Goal: Information Seeking & Learning: Learn about a topic

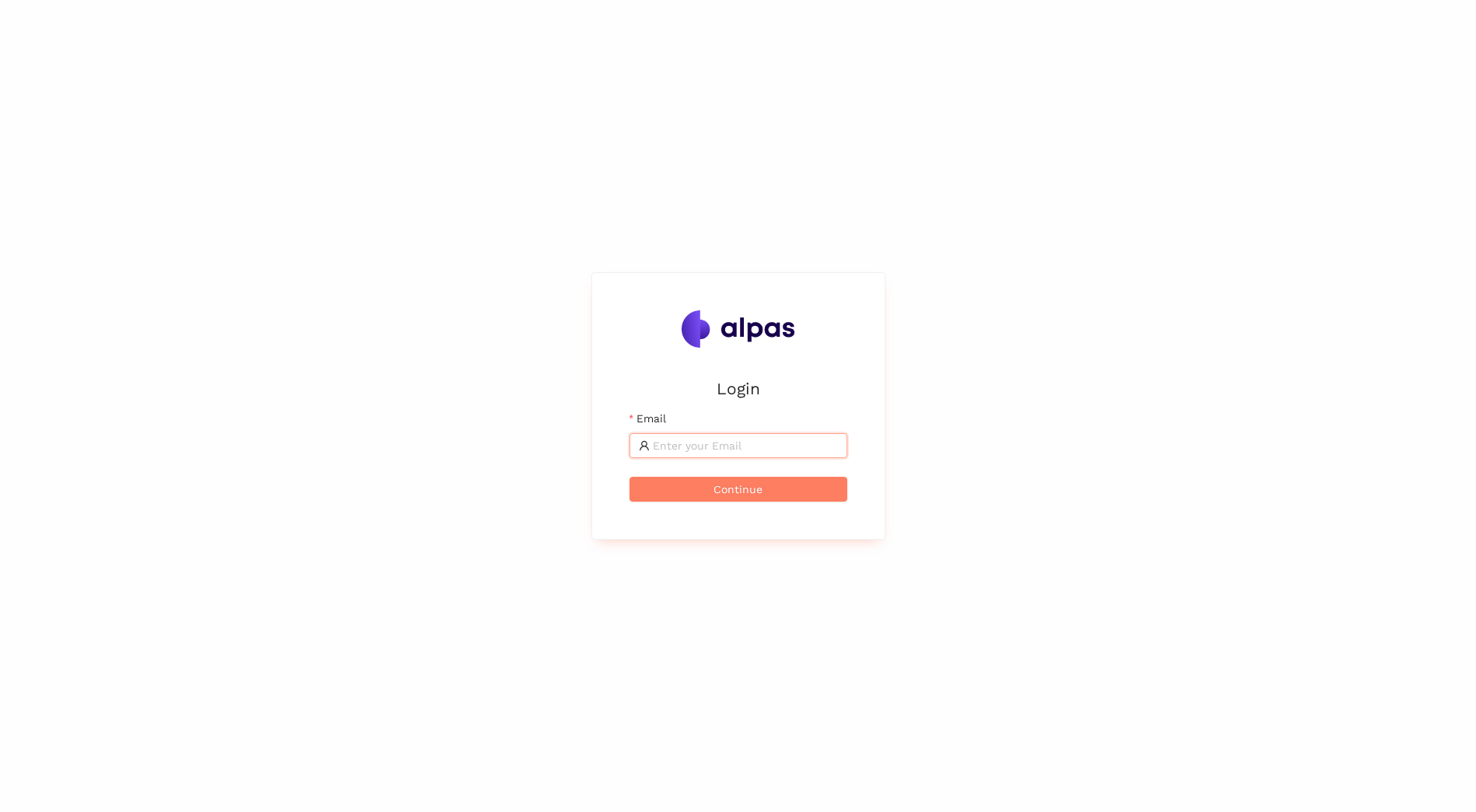
click at [724, 448] on input "Email" at bounding box center [745, 445] width 185 height 17
type input "l"
type input "[PERSON_NAME][EMAIL_ADDRESS][PERSON_NAME][DOMAIN_NAME]"
click at [629, 477] on button "Continue" at bounding box center [738, 489] width 218 height 25
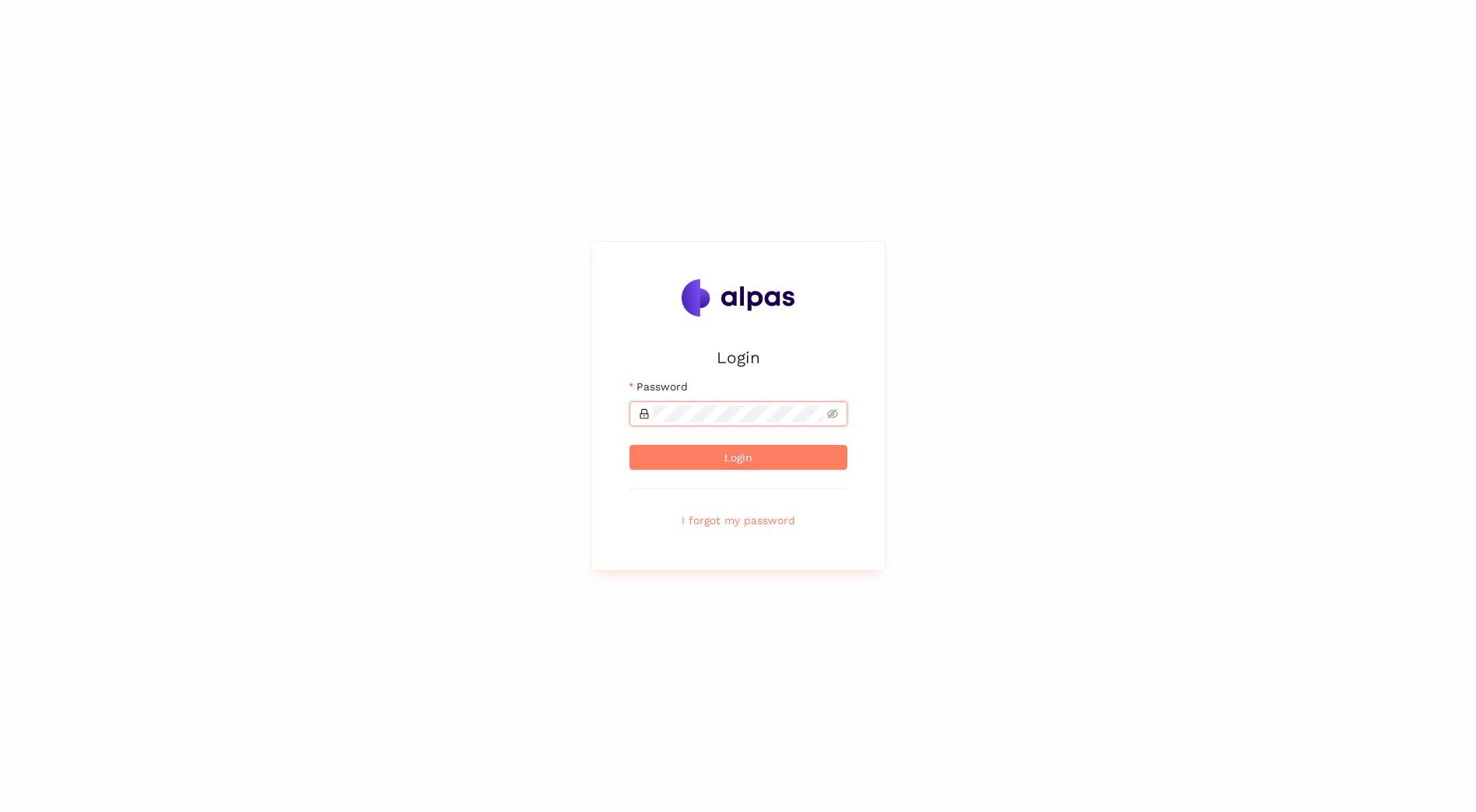
click at [629, 445] on button "Login" at bounding box center [738, 457] width 218 height 25
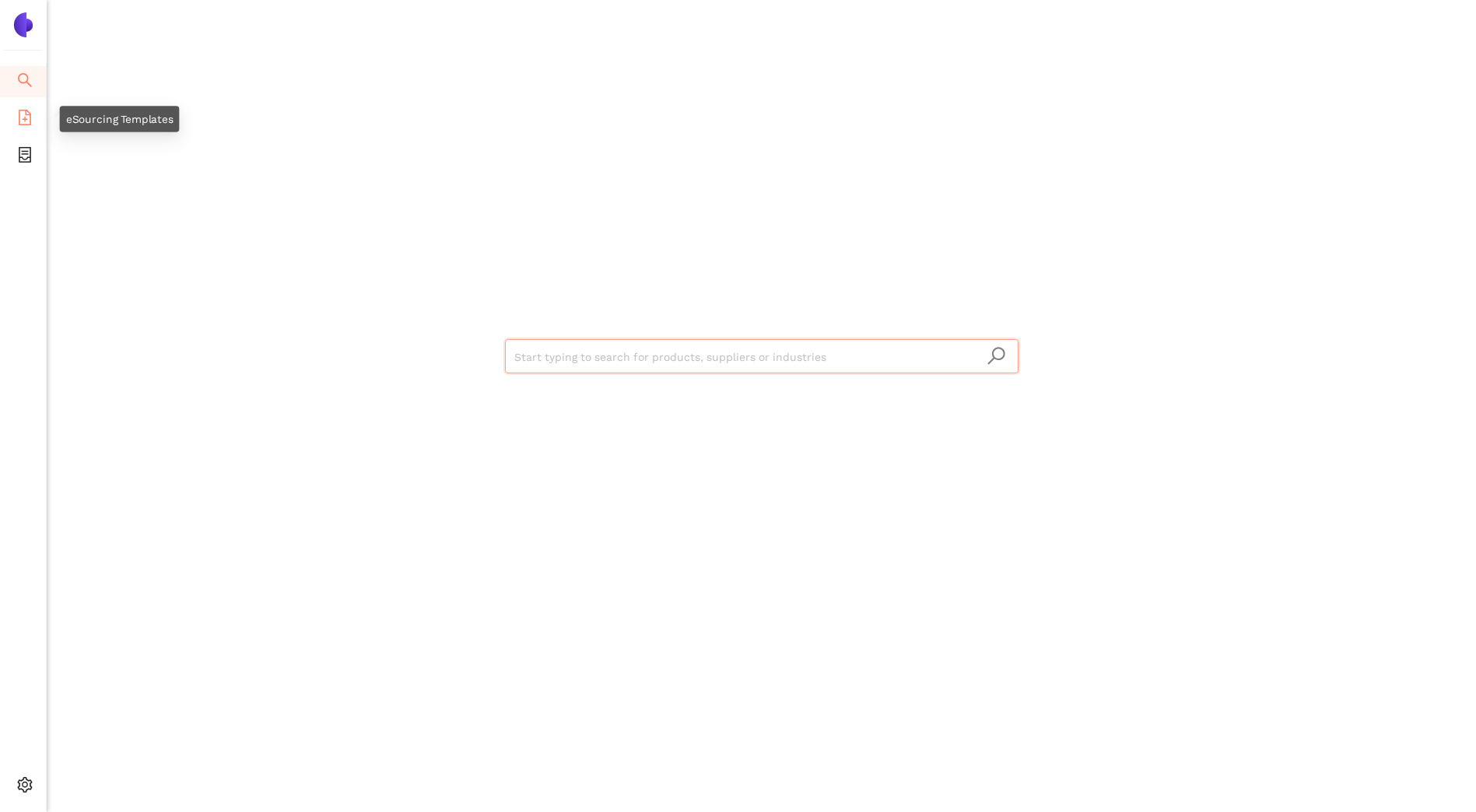
click at [28, 117] on icon "file-add" at bounding box center [24, 117] width 15 height 15
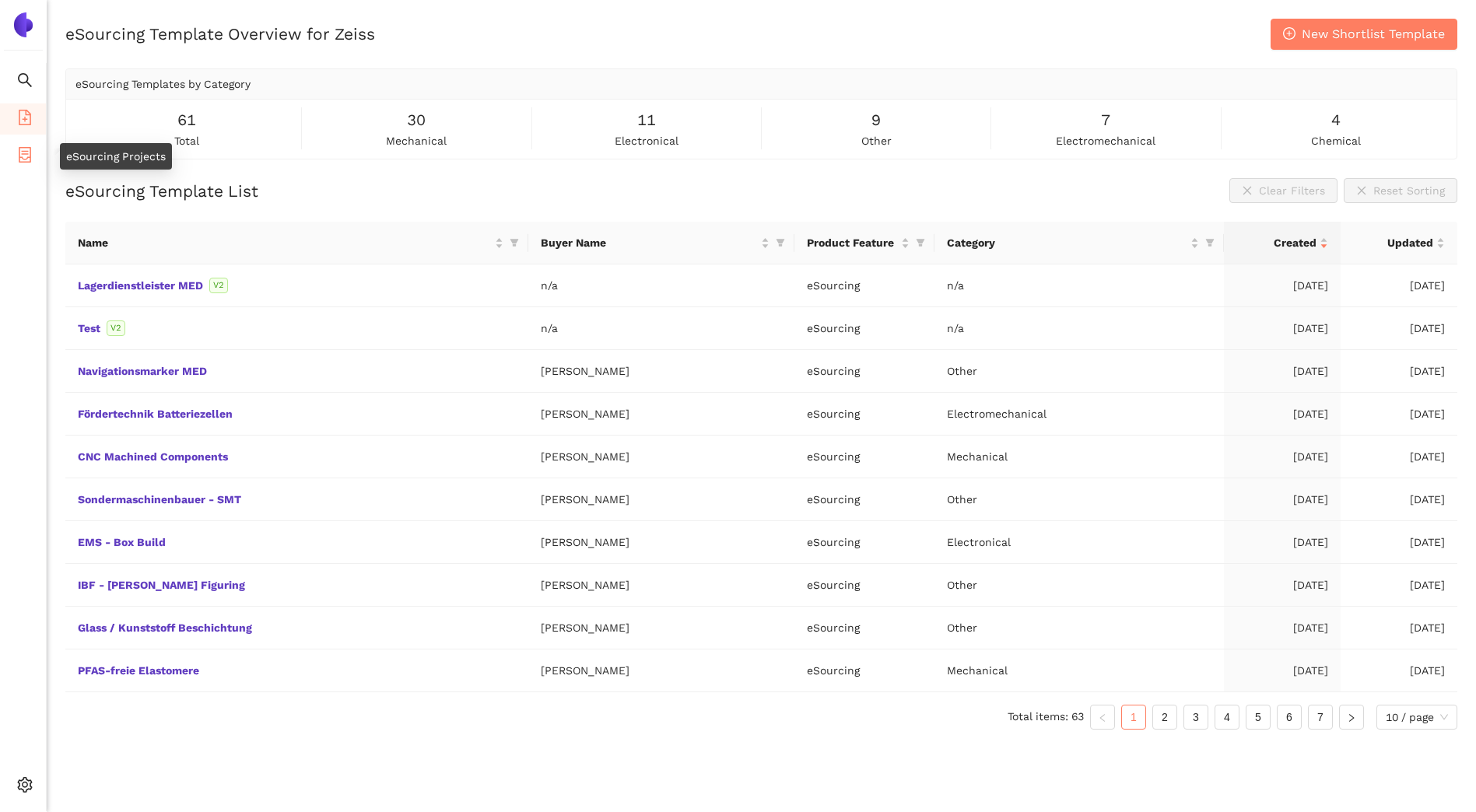
click at [25, 156] on icon "container" at bounding box center [24, 154] width 15 height 15
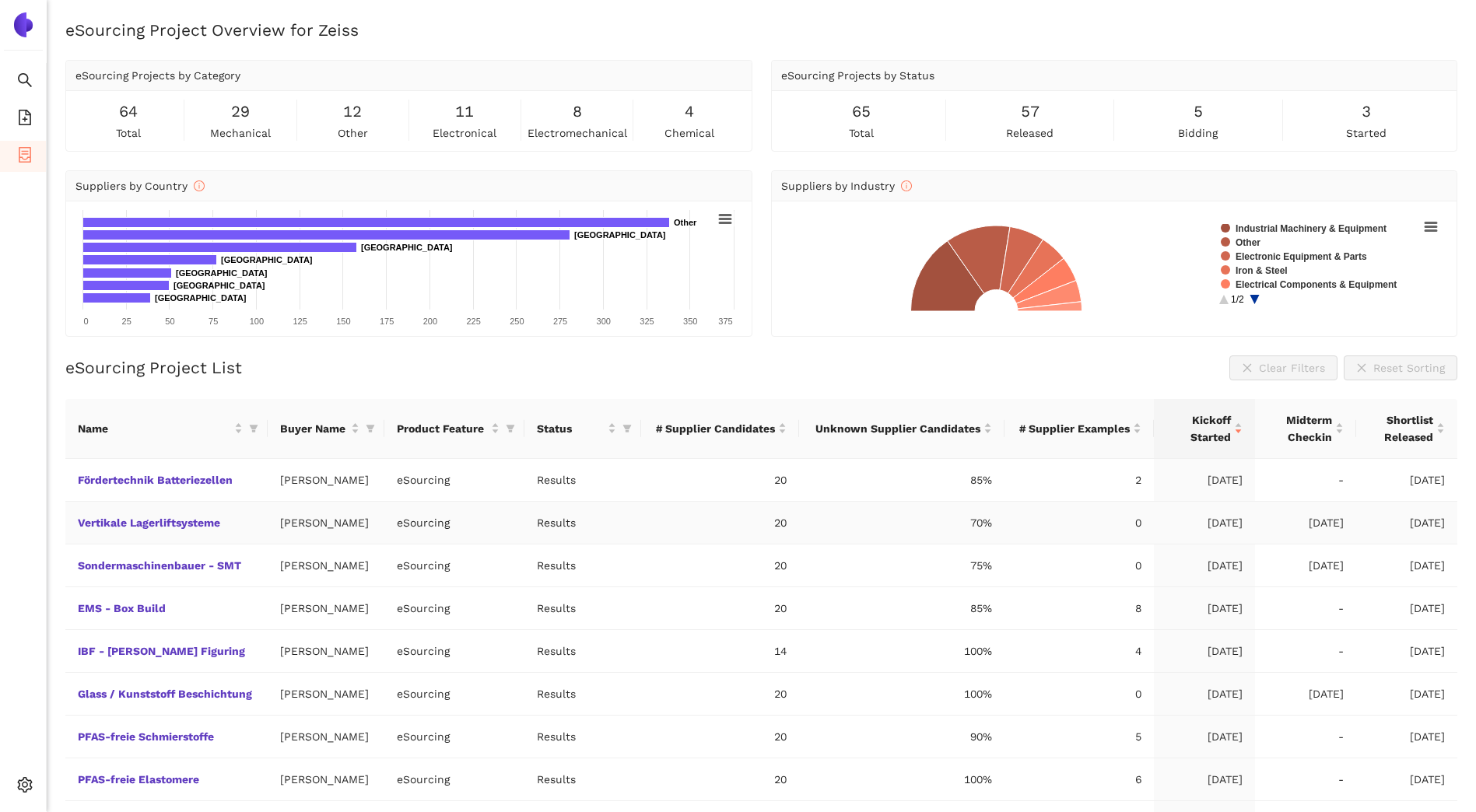
scroll to position [78, 0]
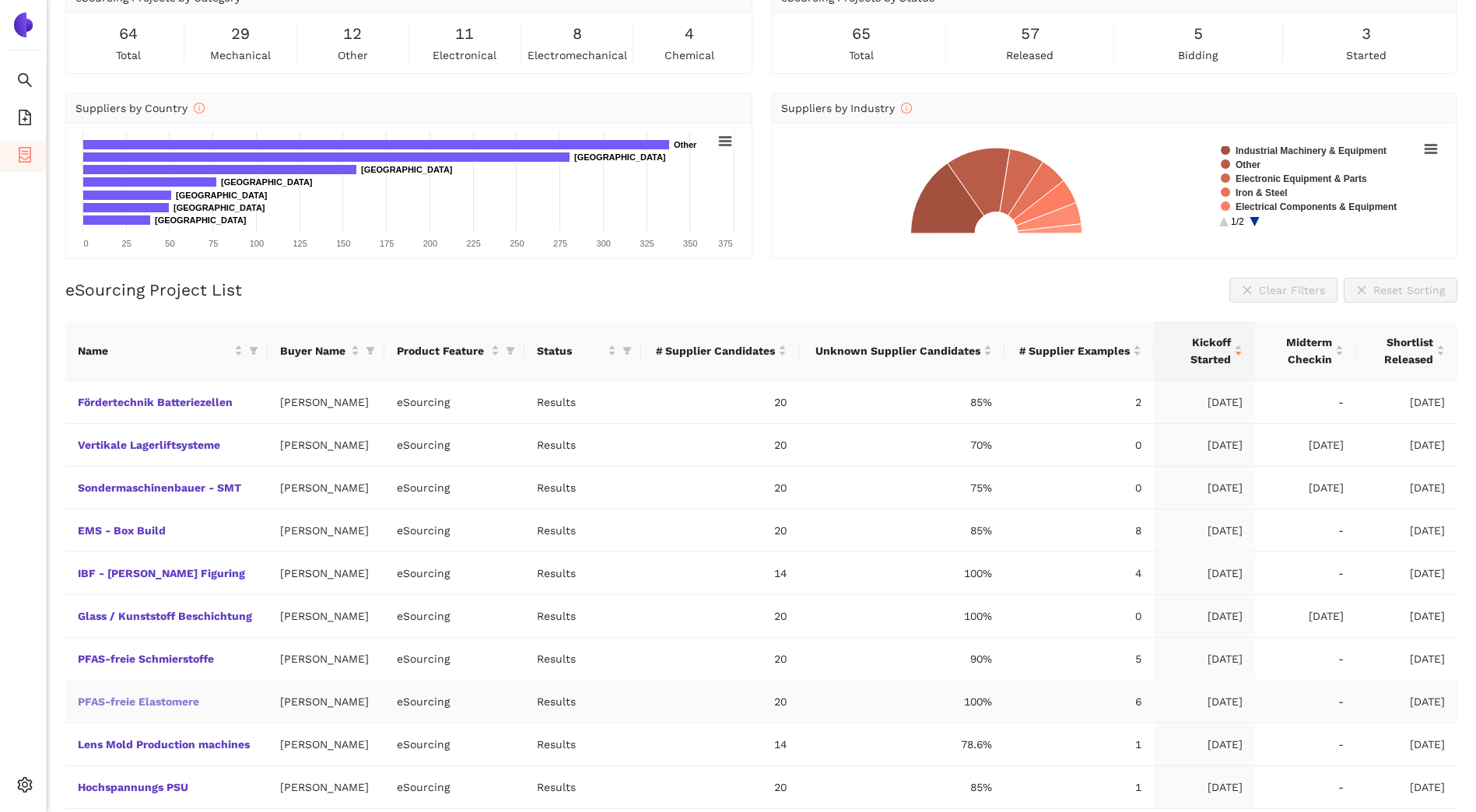
click at [0, 0] on link "PFAS-freie Elastomere" at bounding box center [0, 0] width 0 height 0
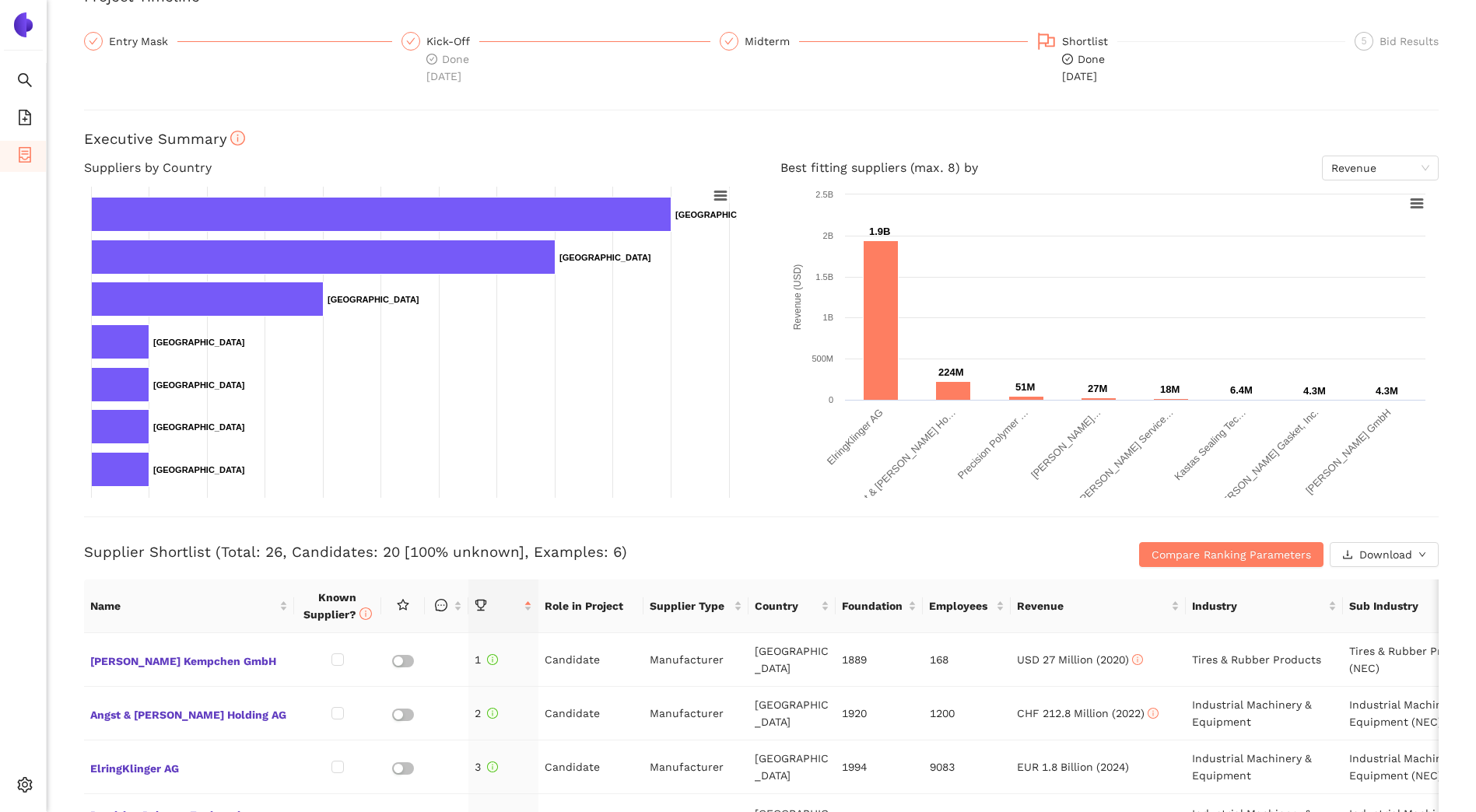
scroll to position [156, 0]
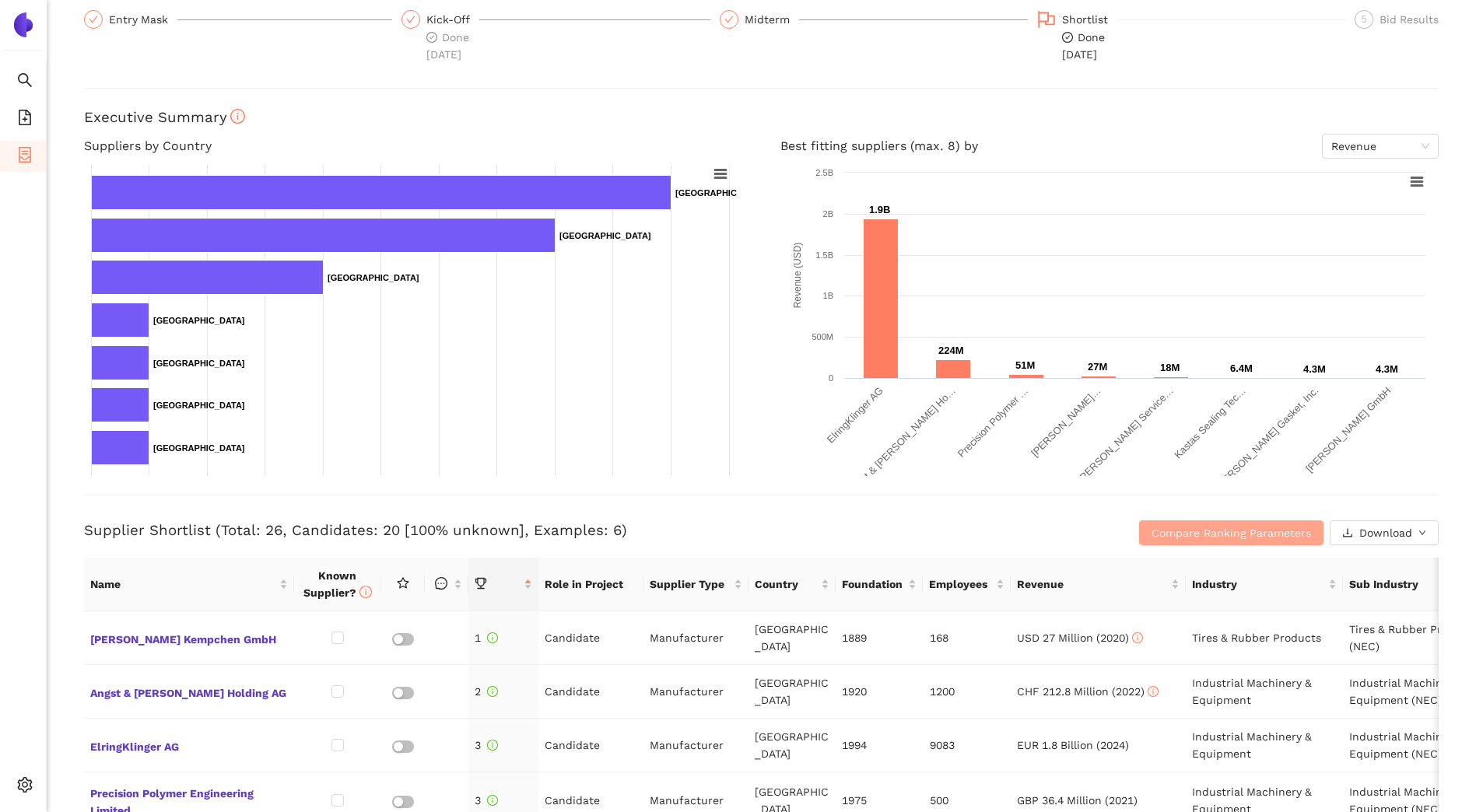
click at [1224, 531] on span "Compare Ranking Parameters" at bounding box center [1231, 532] width 159 height 17
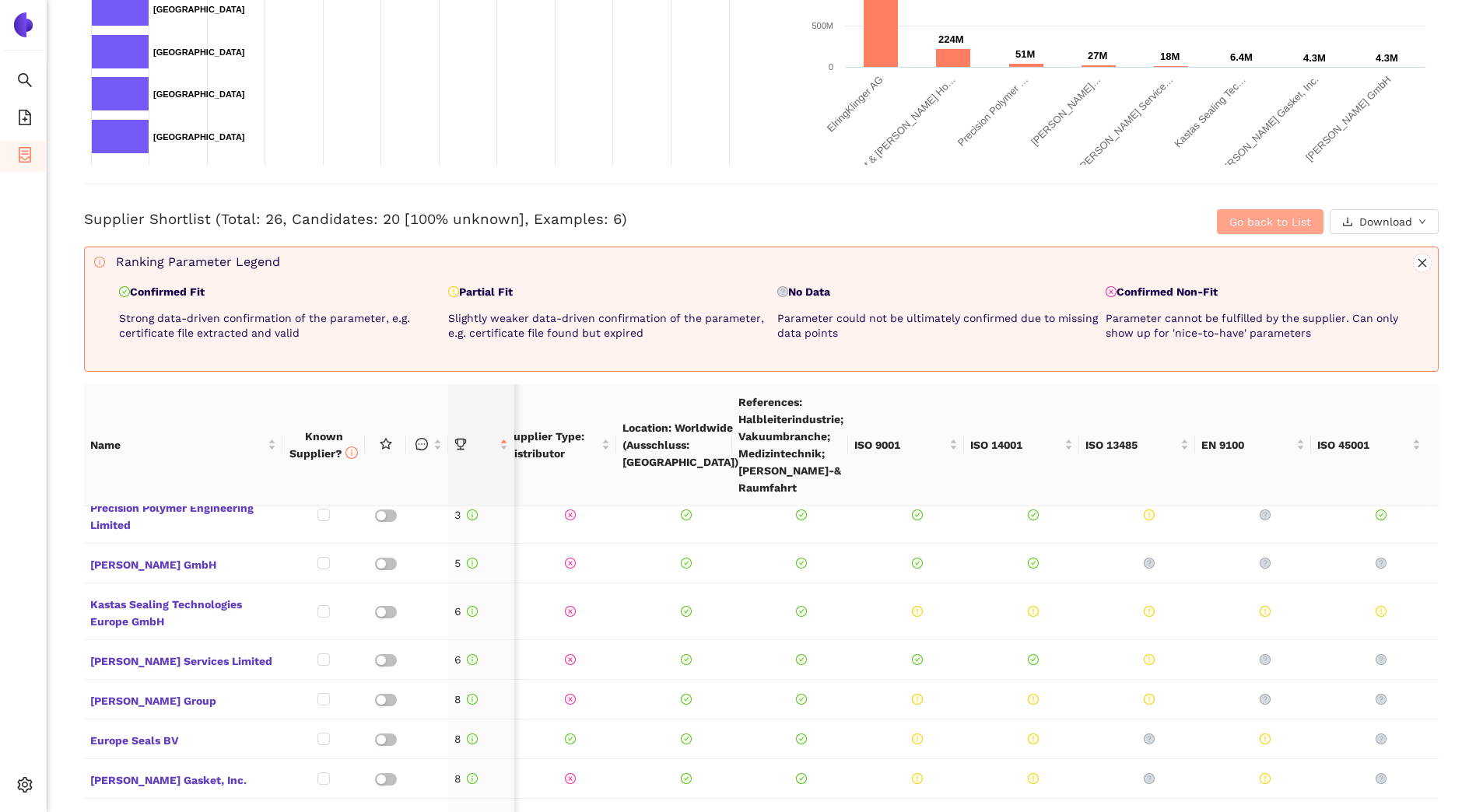
scroll to position [544, 0]
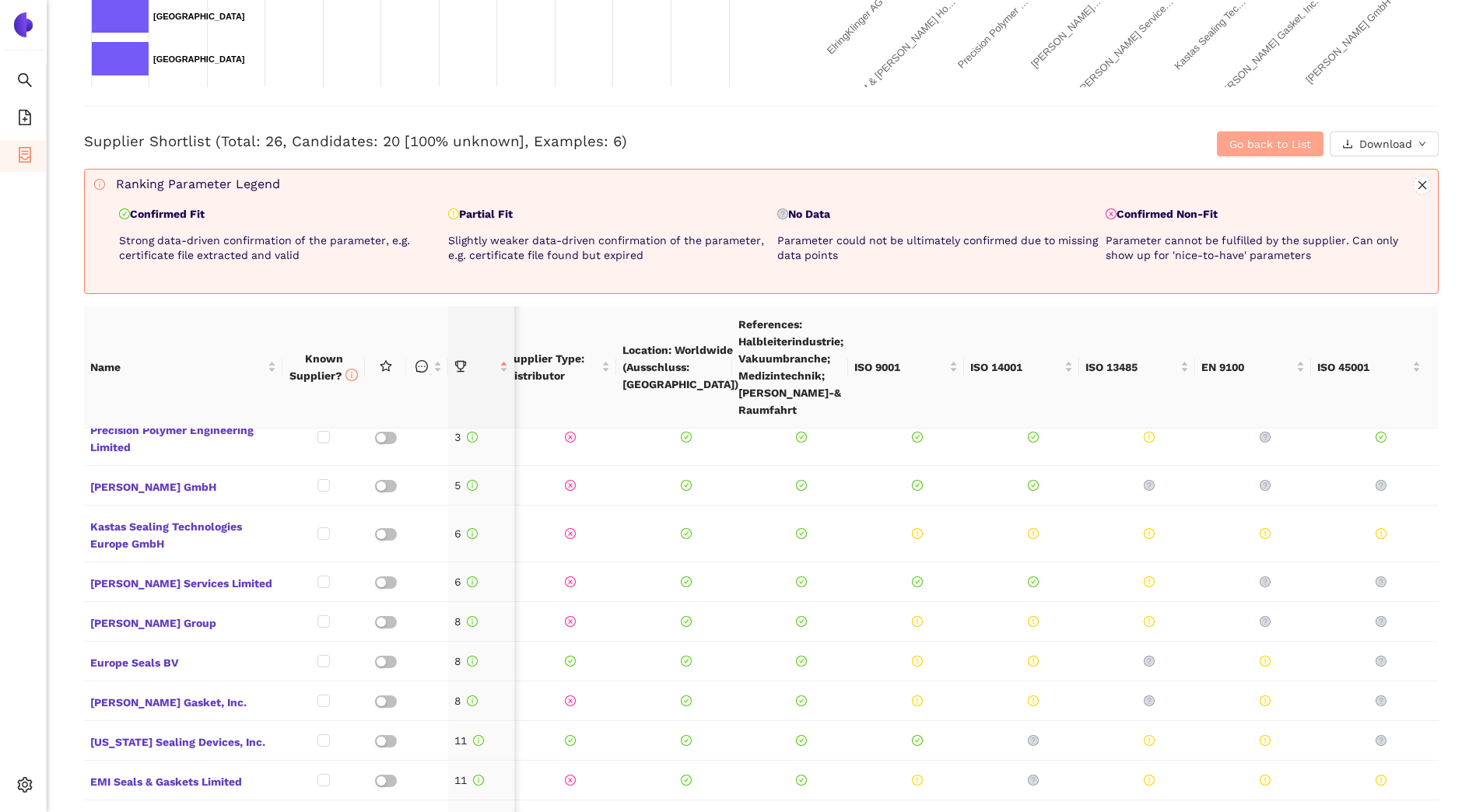
click at [1253, 148] on span "Go back to List" at bounding box center [1270, 143] width 82 height 17
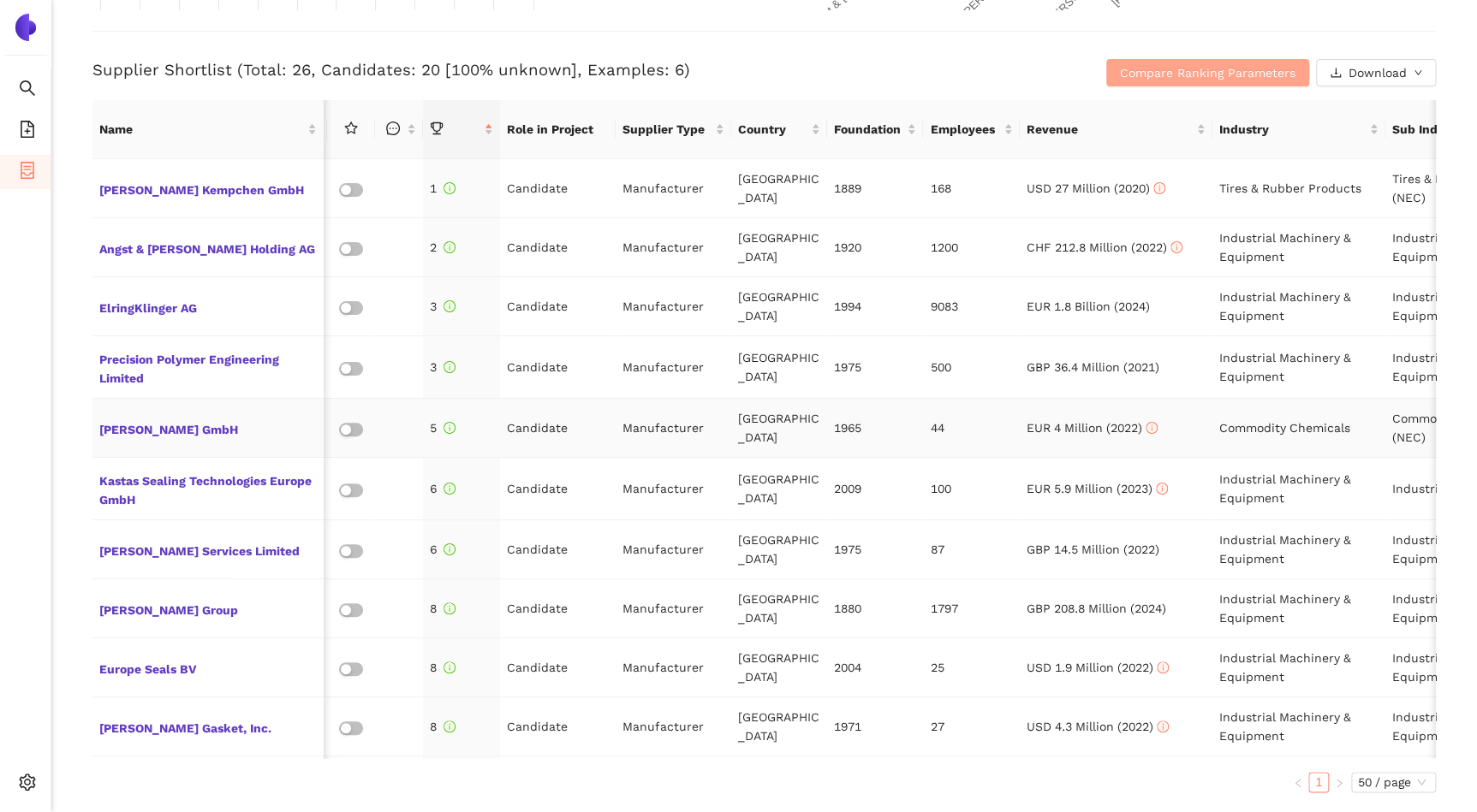
scroll to position [0, 93]
drag, startPoint x: 151, startPoint y: 312, endPoint x: 135, endPoint y: 312, distance: 16.0
click at [135, 312] on span "ElringKlinger AG" at bounding box center [208, 306] width 218 height 22
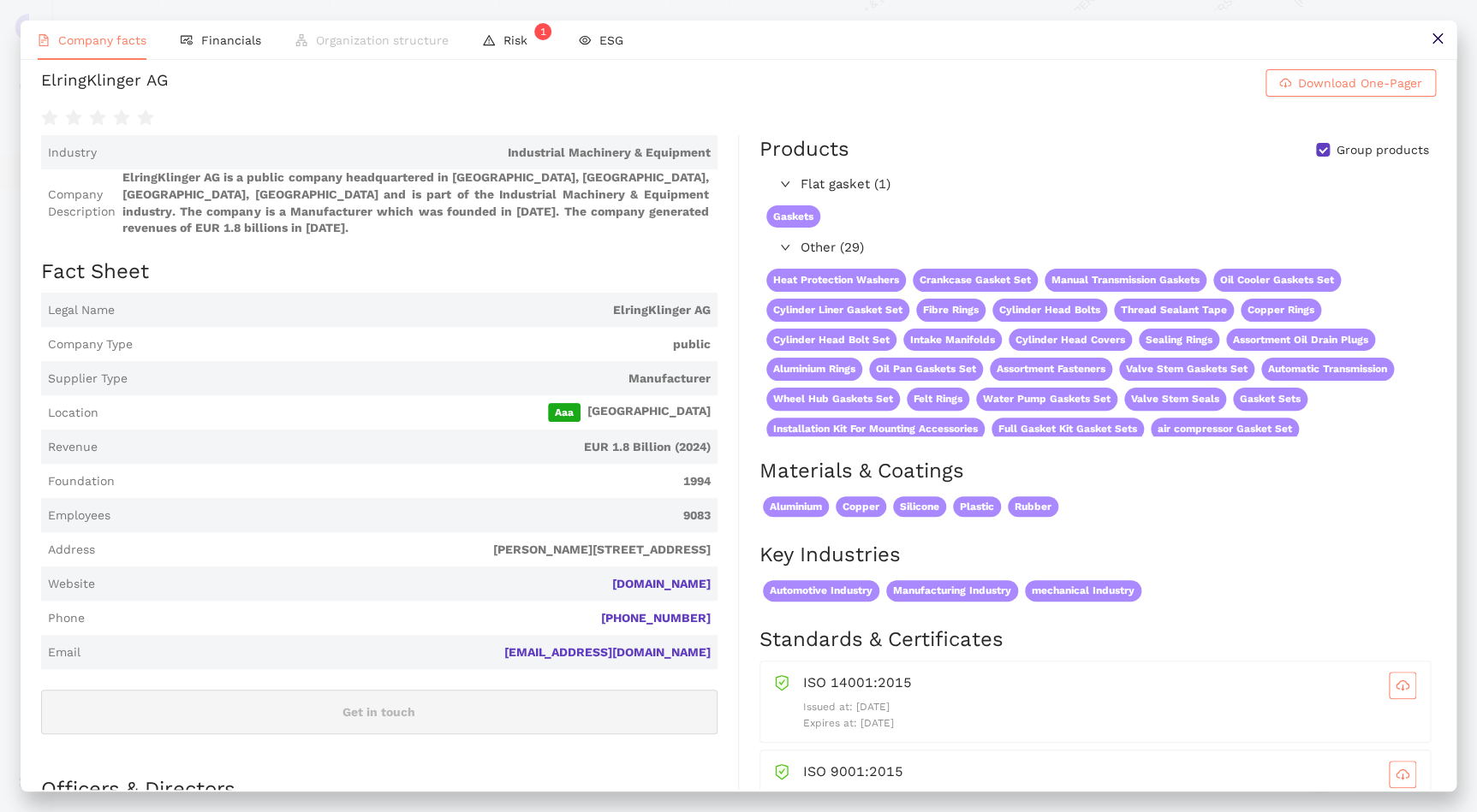
scroll to position [0, 0]
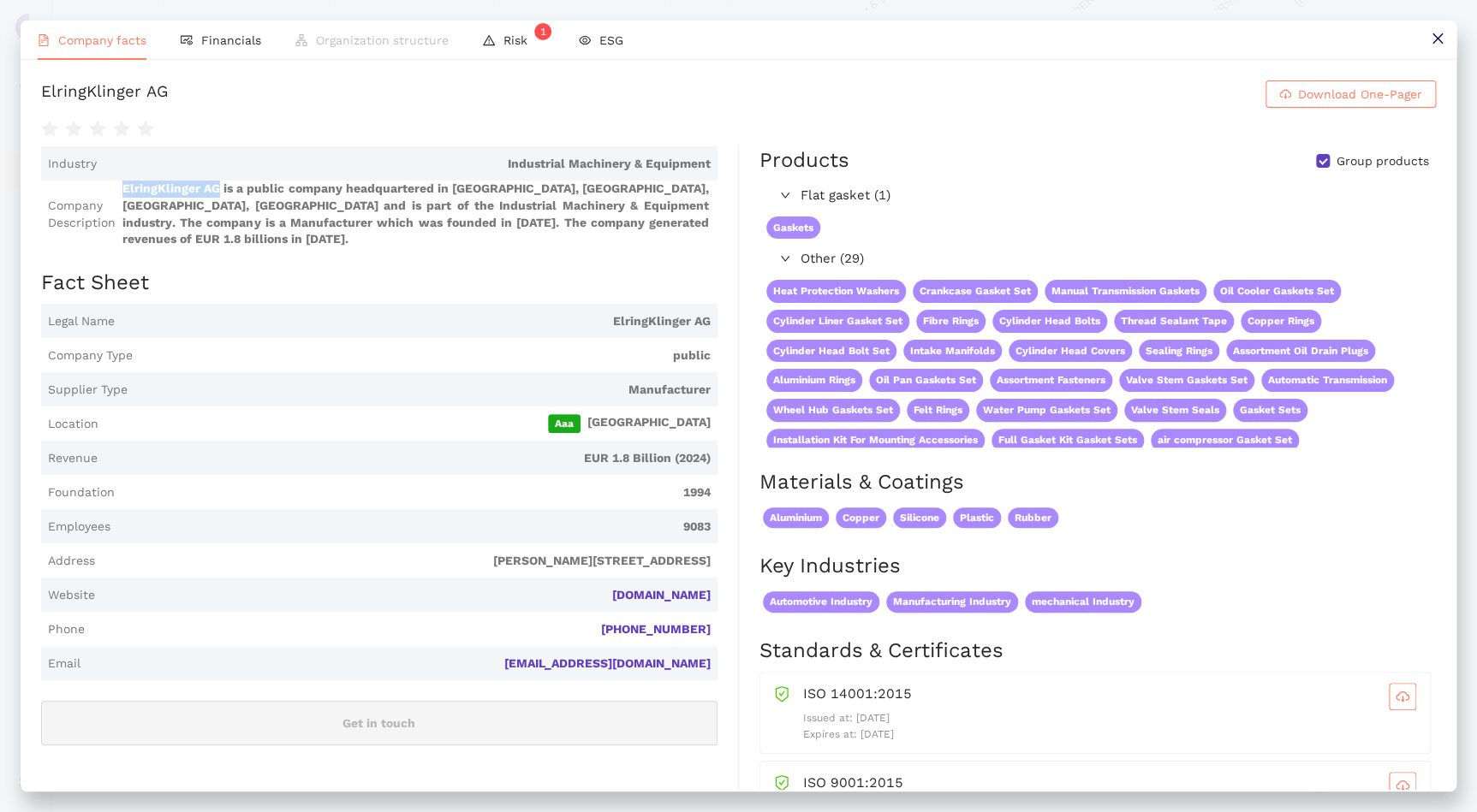
drag, startPoint x: 122, startPoint y: 186, endPoint x: 216, endPoint y: 188, distance: 94.0
click at [216, 188] on span "ElringKlinger AG is a public company headquartered in [GEOGRAPHIC_DATA], [GEOGR…" at bounding box center [416, 213] width 588 height 66
drag, startPoint x: 216, startPoint y: 188, endPoint x: 196, endPoint y: 188, distance: 20.0
click at [1445, 41] on button at bounding box center [1438, 40] width 39 height 39
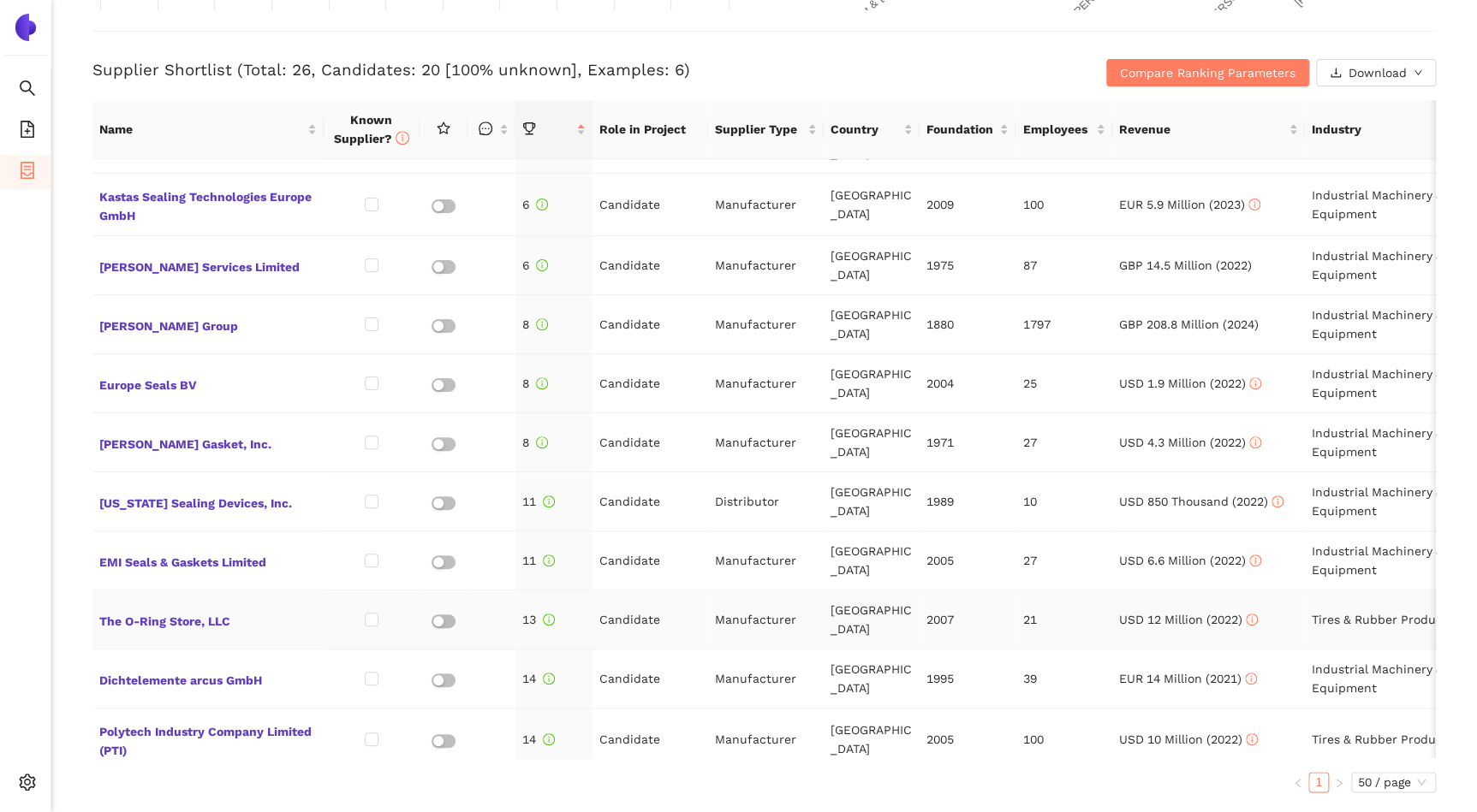
scroll to position [310, 0]
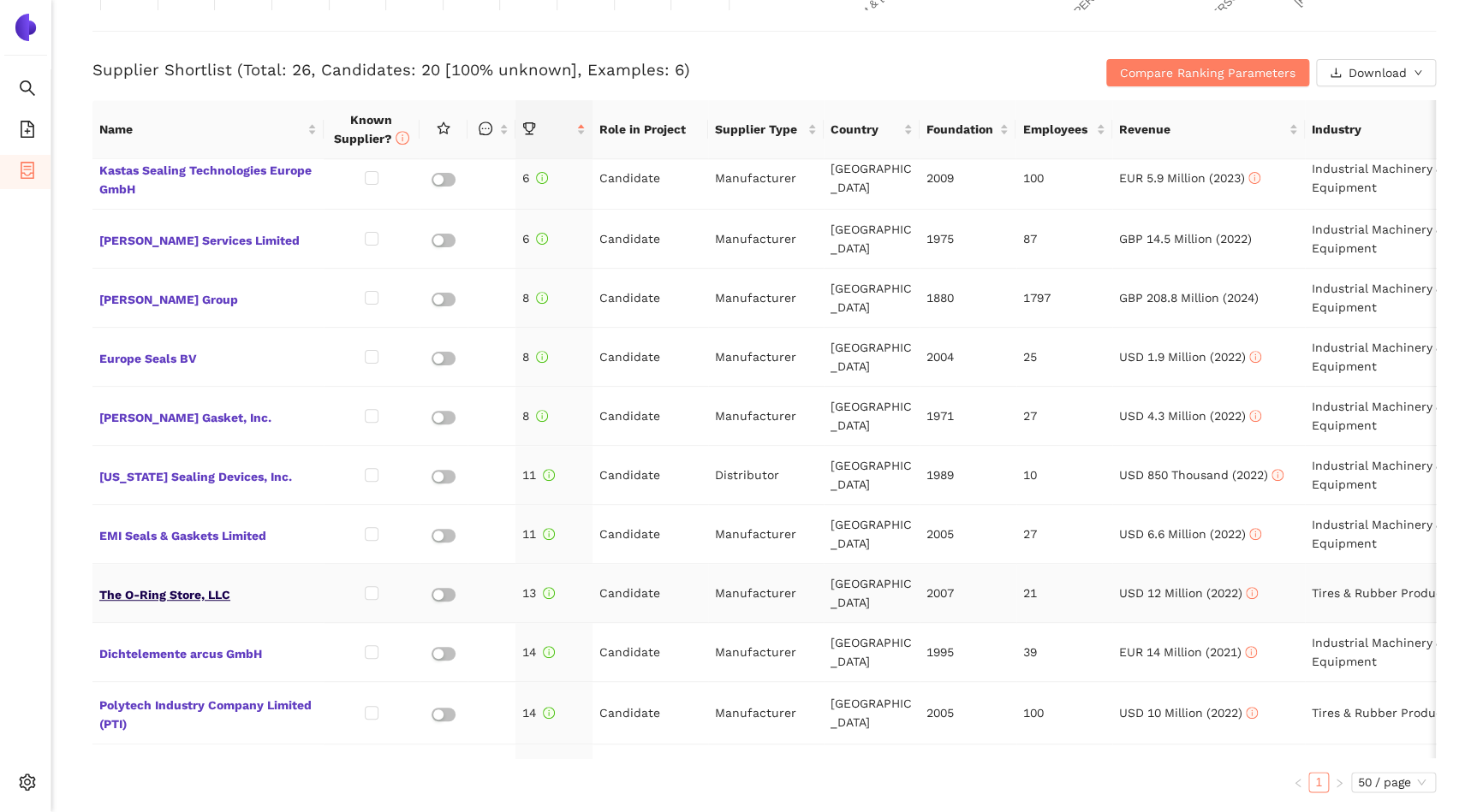
click at [174, 586] on span "The O-Ring Store, LLC" at bounding box center [208, 593] width 218 height 22
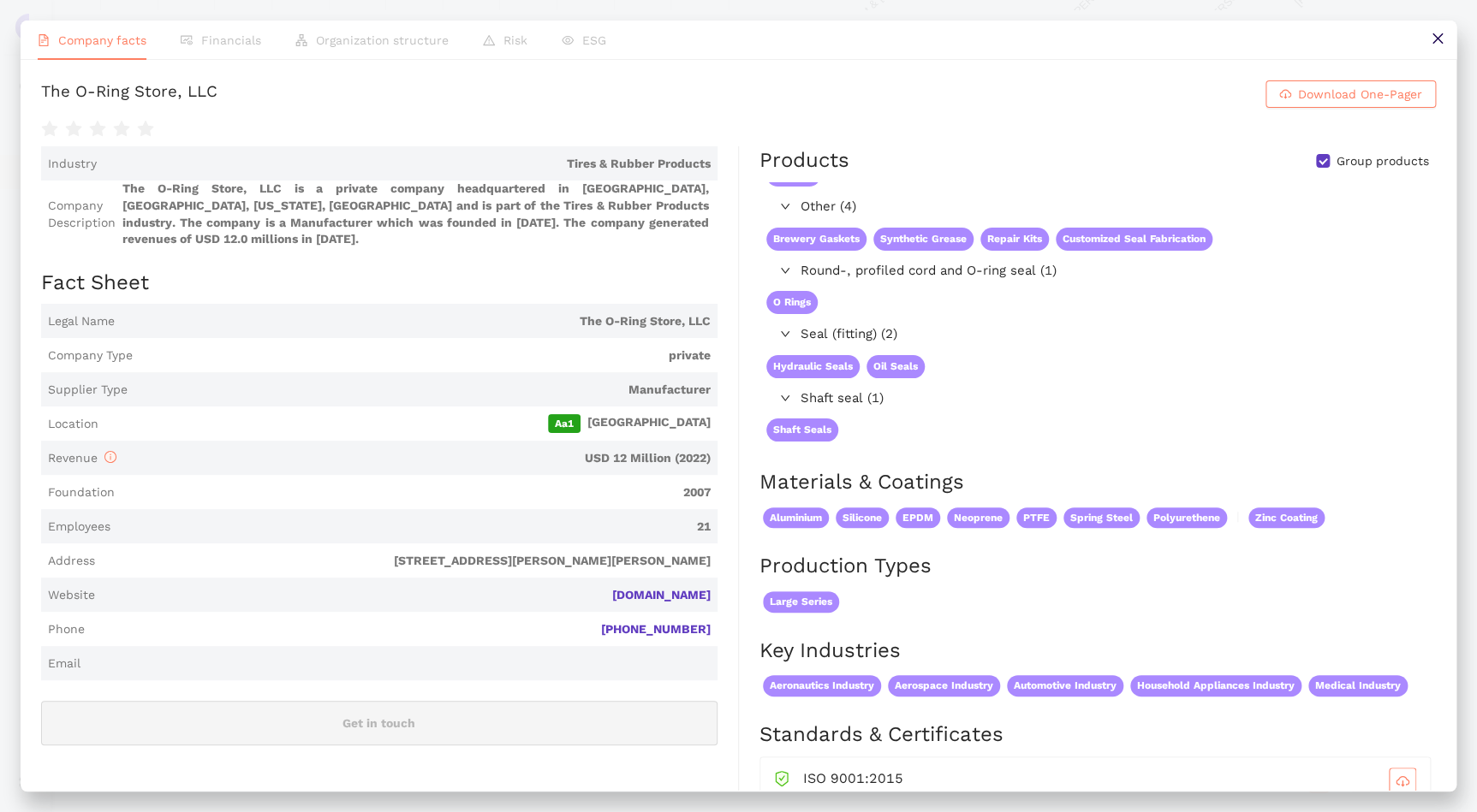
scroll to position [77, 0]
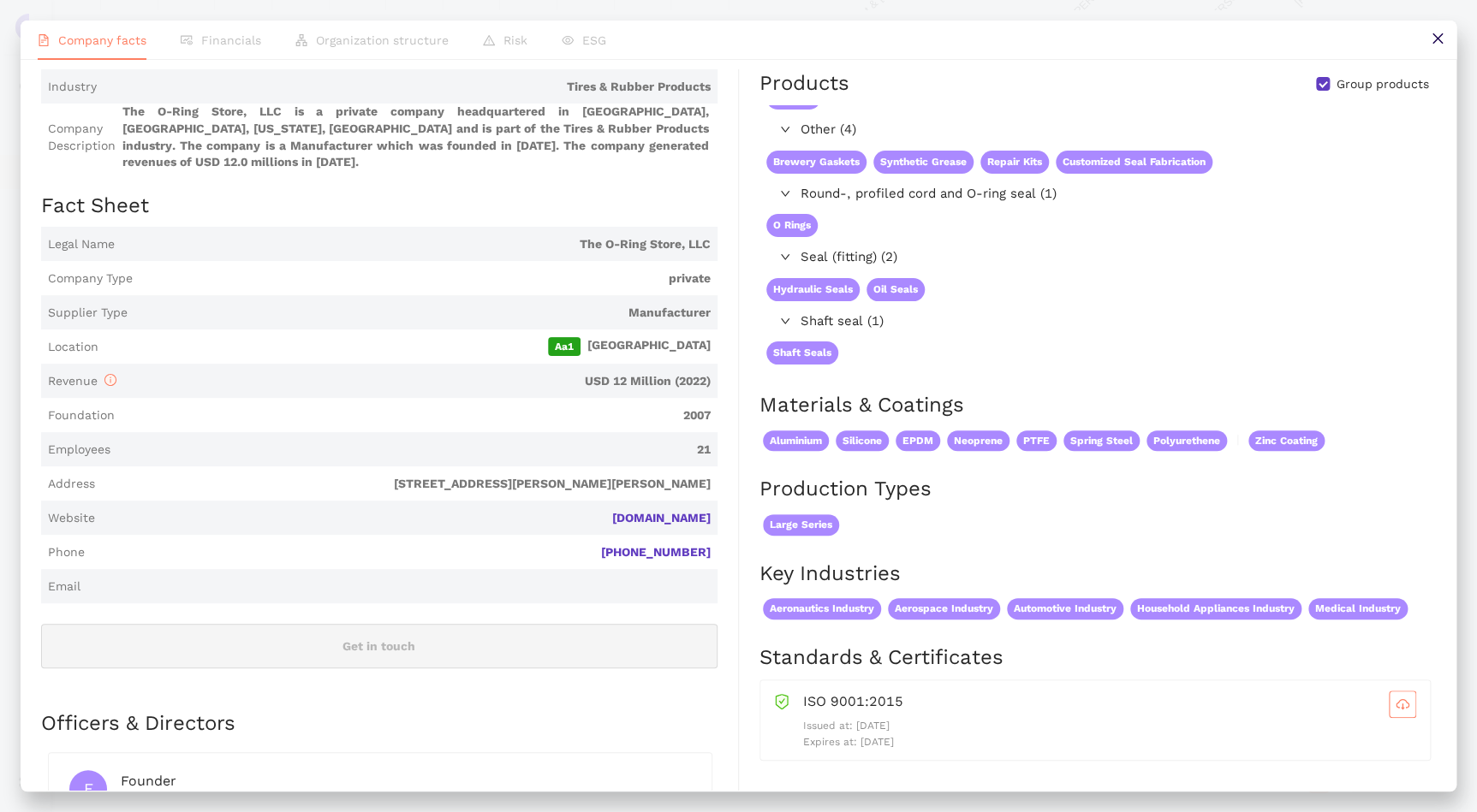
drag, startPoint x: 1448, startPoint y: 38, endPoint x: 1388, endPoint y: 57, distance: 62.9
click at [1448, 39] on button at bounding box center [1438, 40] width 39 height 39
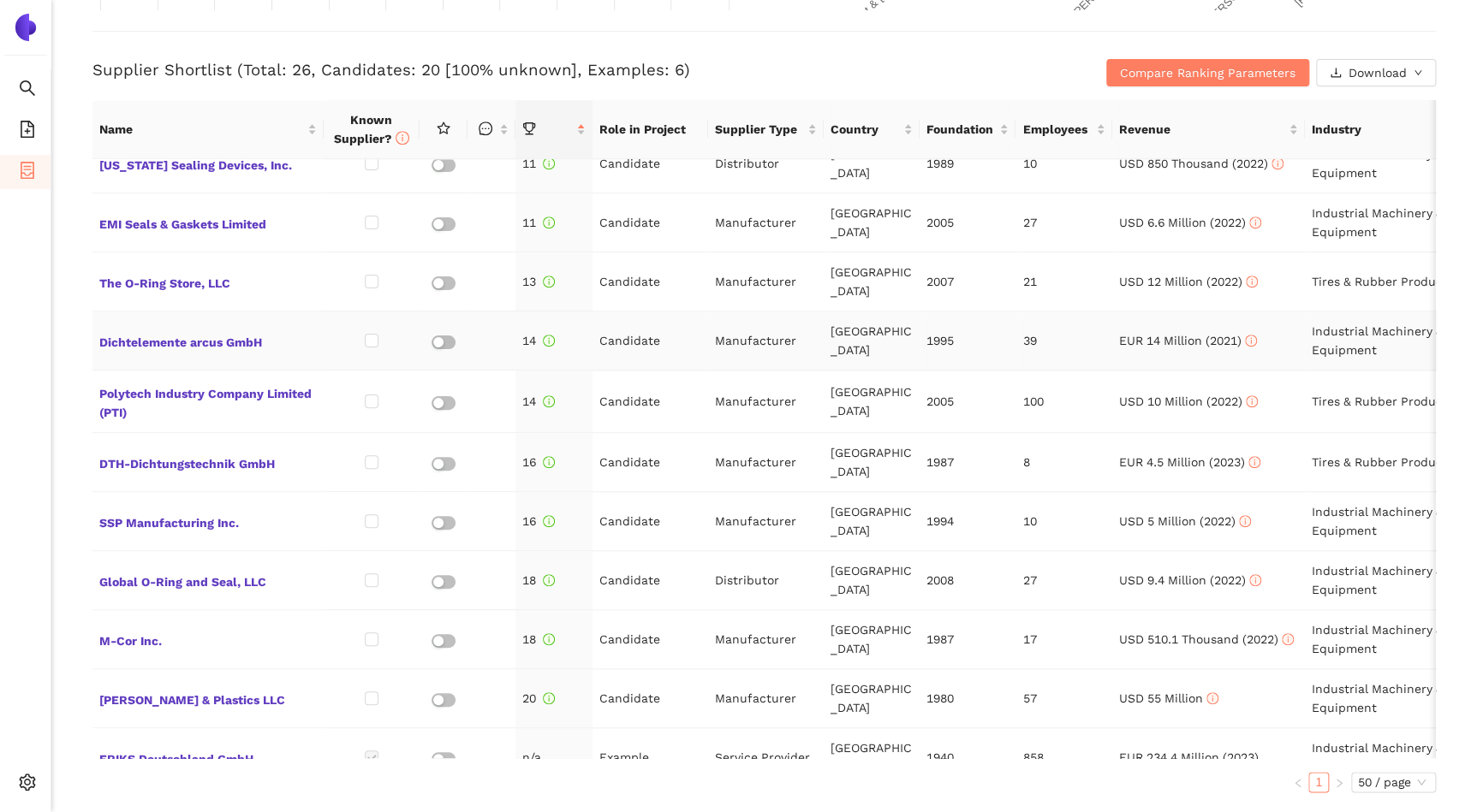
scroll to position [701, 0]
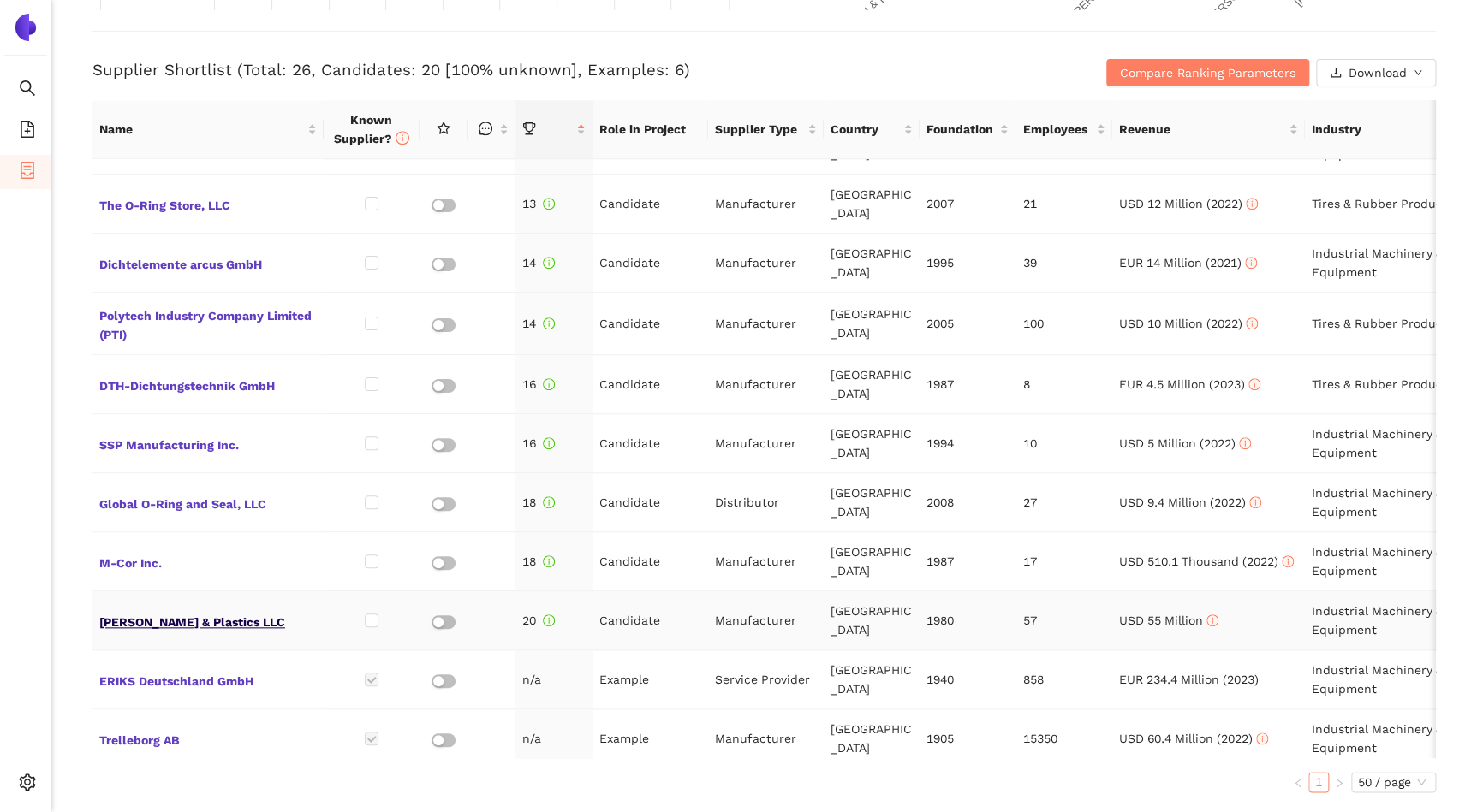
drag, startPoint x: 205, startPoint y: 623, endPoint x: 172, endPoint y: 620, distance: 33.1
click at [172, 620] on span "[PERSON_NAME] & Plastics LLC" at bounding box center [208, 620] width 218 height 22
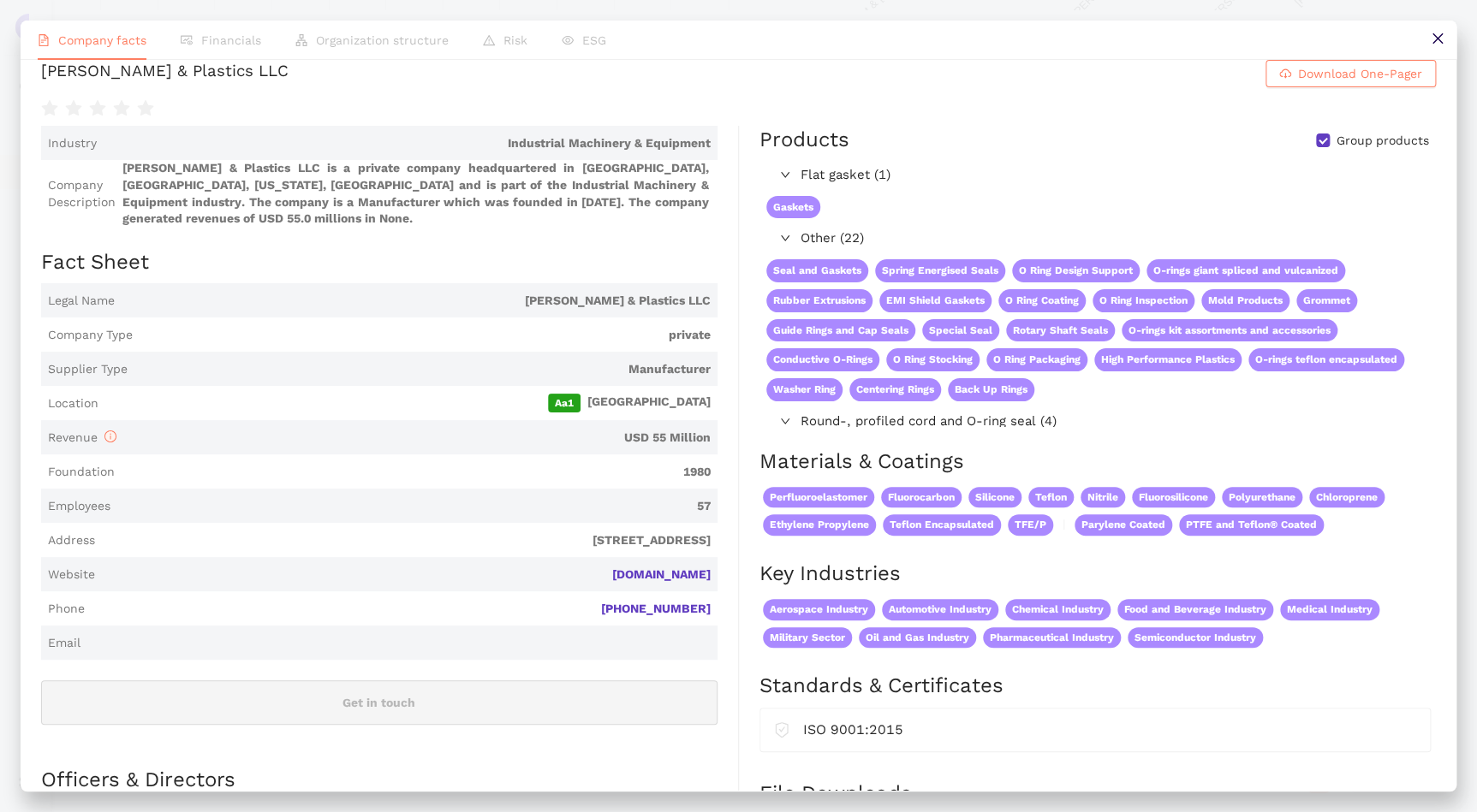
scroll to position [77, 0]
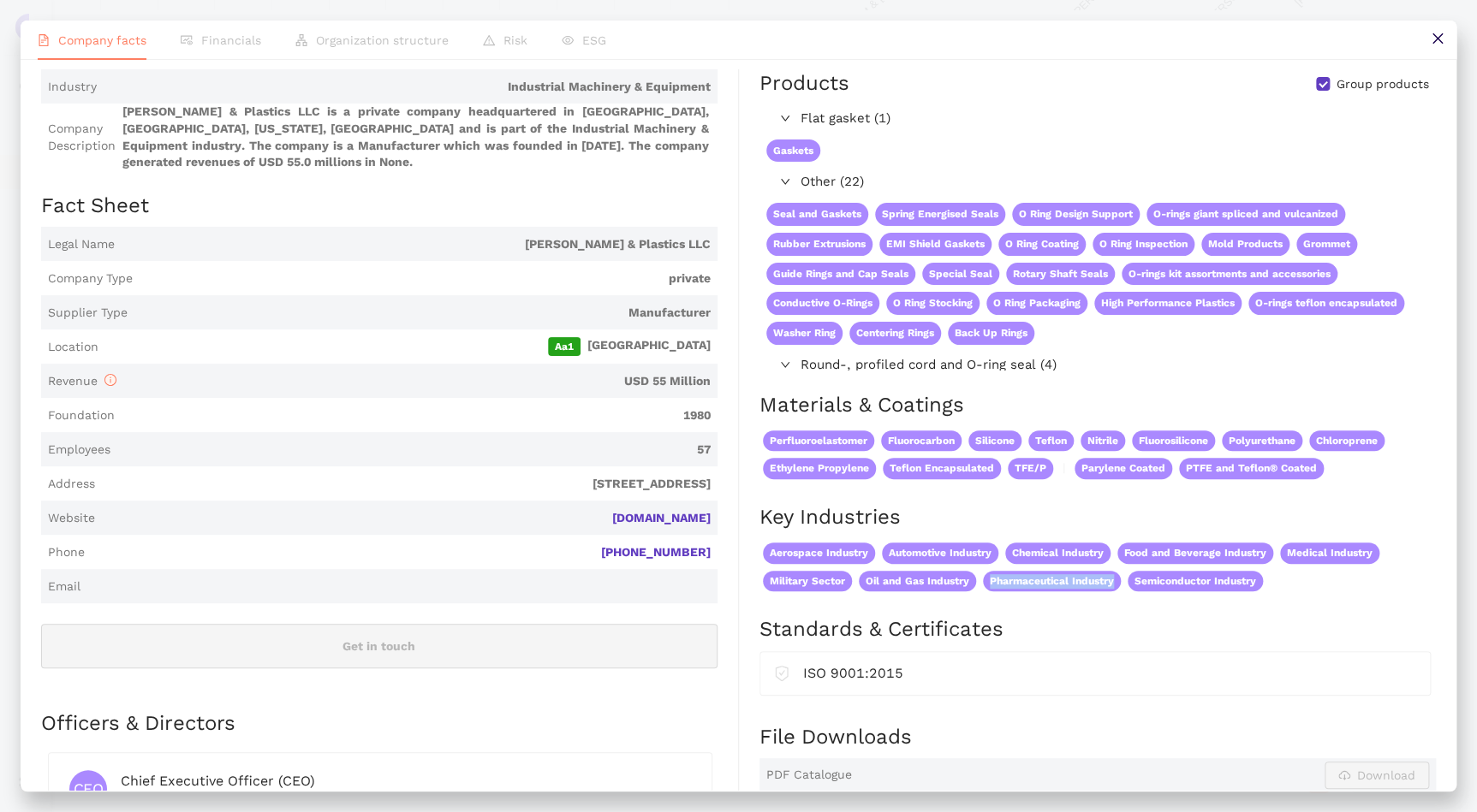
drag, startPoint x: 982, startPoint y: 573, endPoint x: 1115, endPoint y: 579, distance: 133.1
click at [1115, 579] on span "Pharmaceutical Industry" at bounding box center [1052, 582] width 138 height 21
click at [1163, 604] on div "Key Industries Aerospace Industry Automotive Industry Chemical Industry Food an…" at bounding box center [1097, 559] width 677 height 112
drag, startPoint x: 1163, startPoint y: 604, endPoint x: 1325, endPoint y: 574, distance: 164.8
click at [1325, 574] on div "Aerospace Industry Automotive Industry Chemical Industry Food and Beverage Indu…" at bounding box center [1097, 568] width 677 height 57
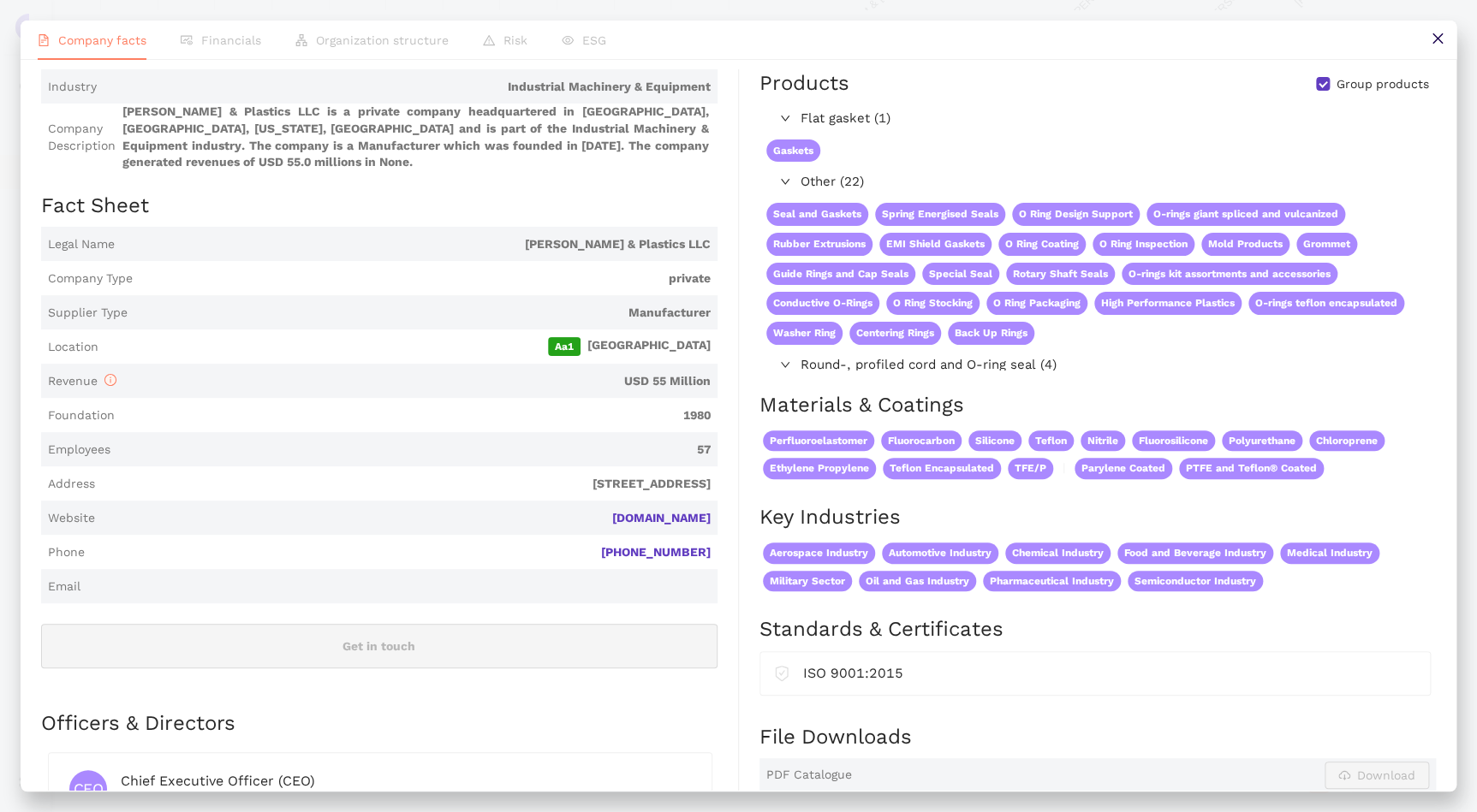
scroll to position [0, 0]
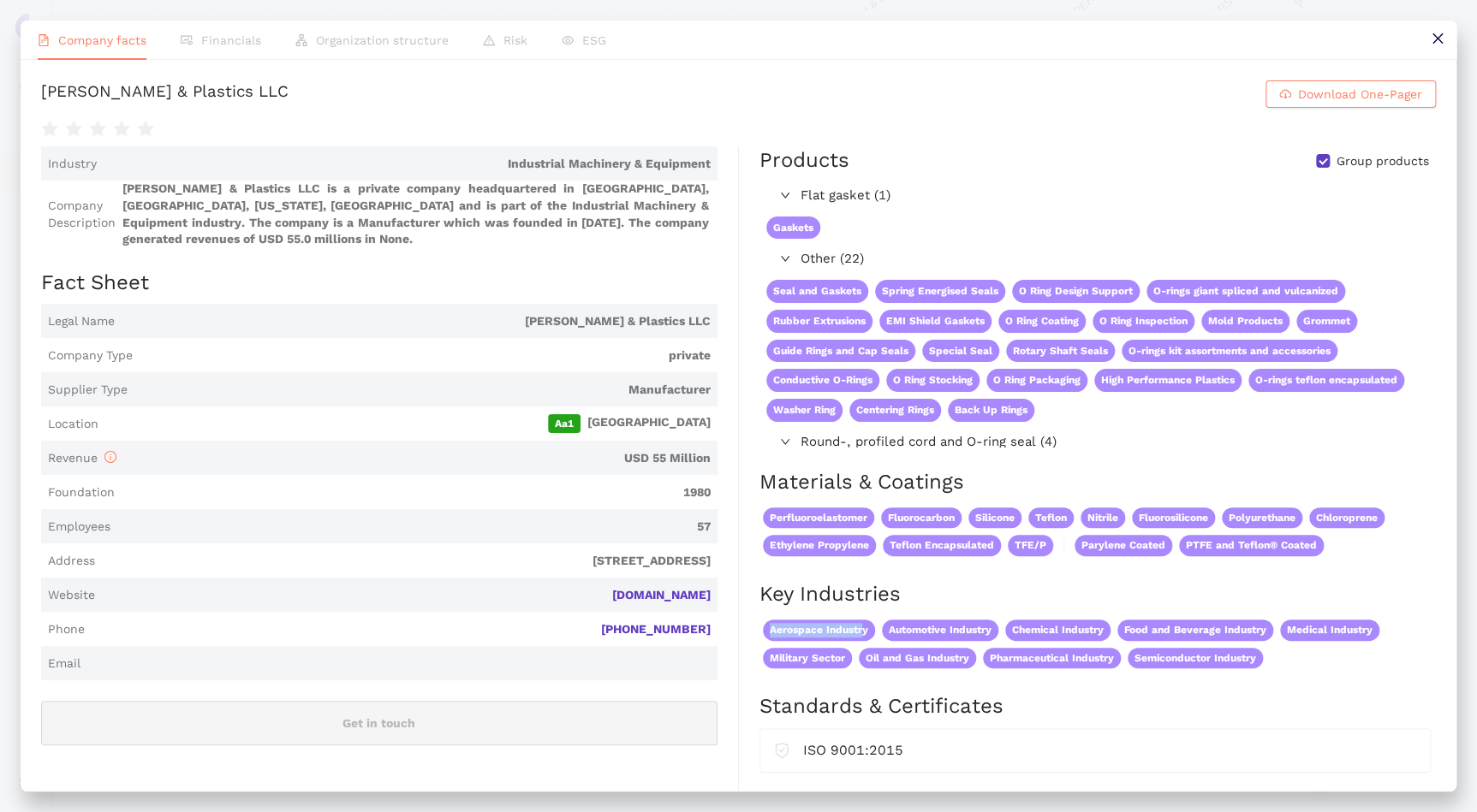
drag, startPoint x: 762, startPoint y: 627, endPoint x: 857, endPoint y: 628, distance: 95.0
click at [857, 628] on span "Aerospace Industry" at bounding box center [819, 631] width 112 height 21
click at [857, 627] on span "Aerospace Industry" at bounding box center [819, 631] width 112 height 21
drag, startPoint x: 766, startPoint y: 625, endPoint x: 860, endPoint y: 633, distance: 94.3
click at [860, 633] on span "Aerospace Industry" at bounding box center [819, 631] width 112 height 21
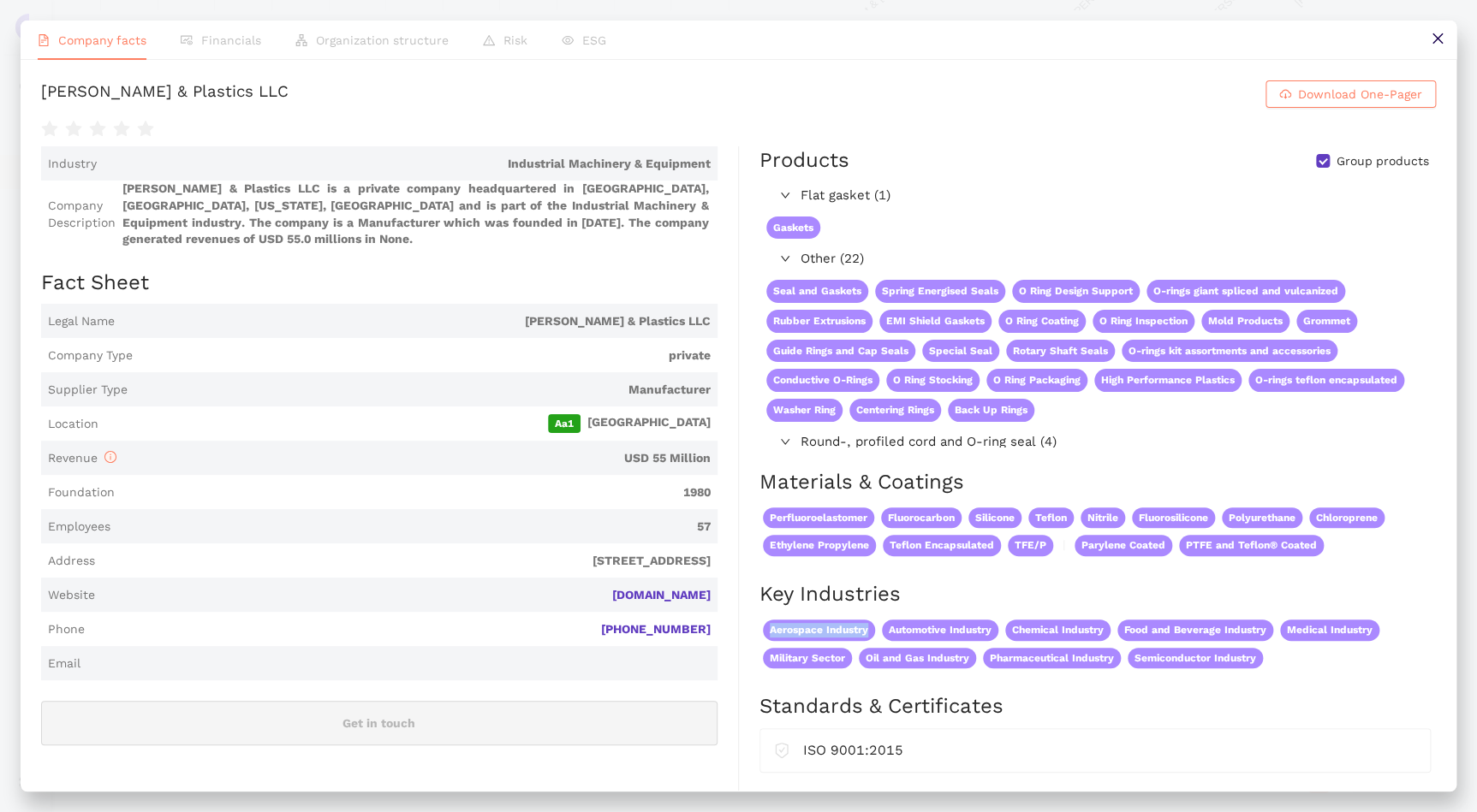
click at [799, 628] on span "Aerospace Industry" at bounding box center [819, 631] width 112 height 21
drag, startPoint x: 1434, startPoint y: 42, endPoint x: 585, endPoint y: 450, distance: 941.9
click at [1434, 42] on icon "close" at bounding box center [1437, 39] width 11 height 11
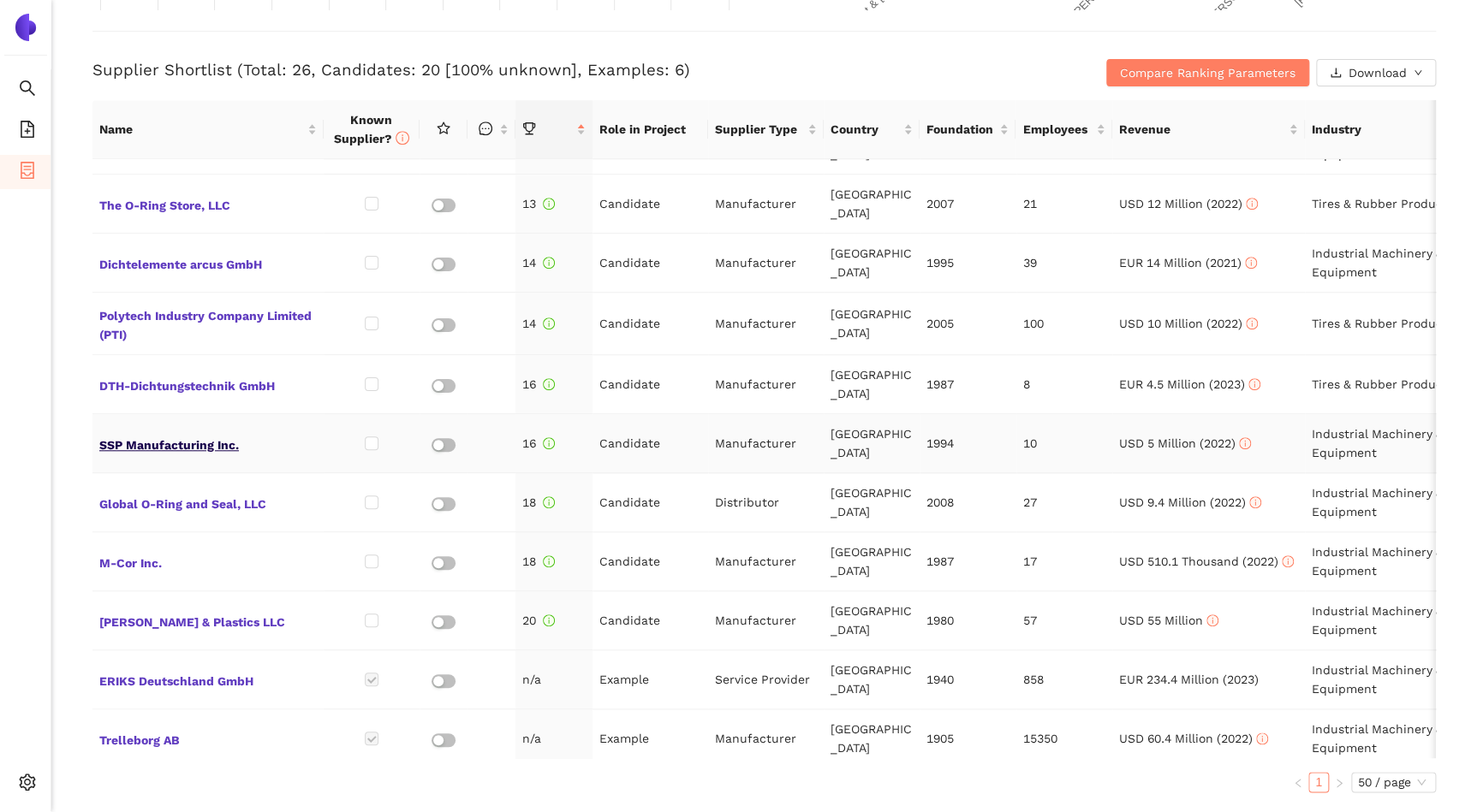
click at [181, 436] on span "SSP Manufacturing Inc." at bounding box center [208, 443] width 218 height 22
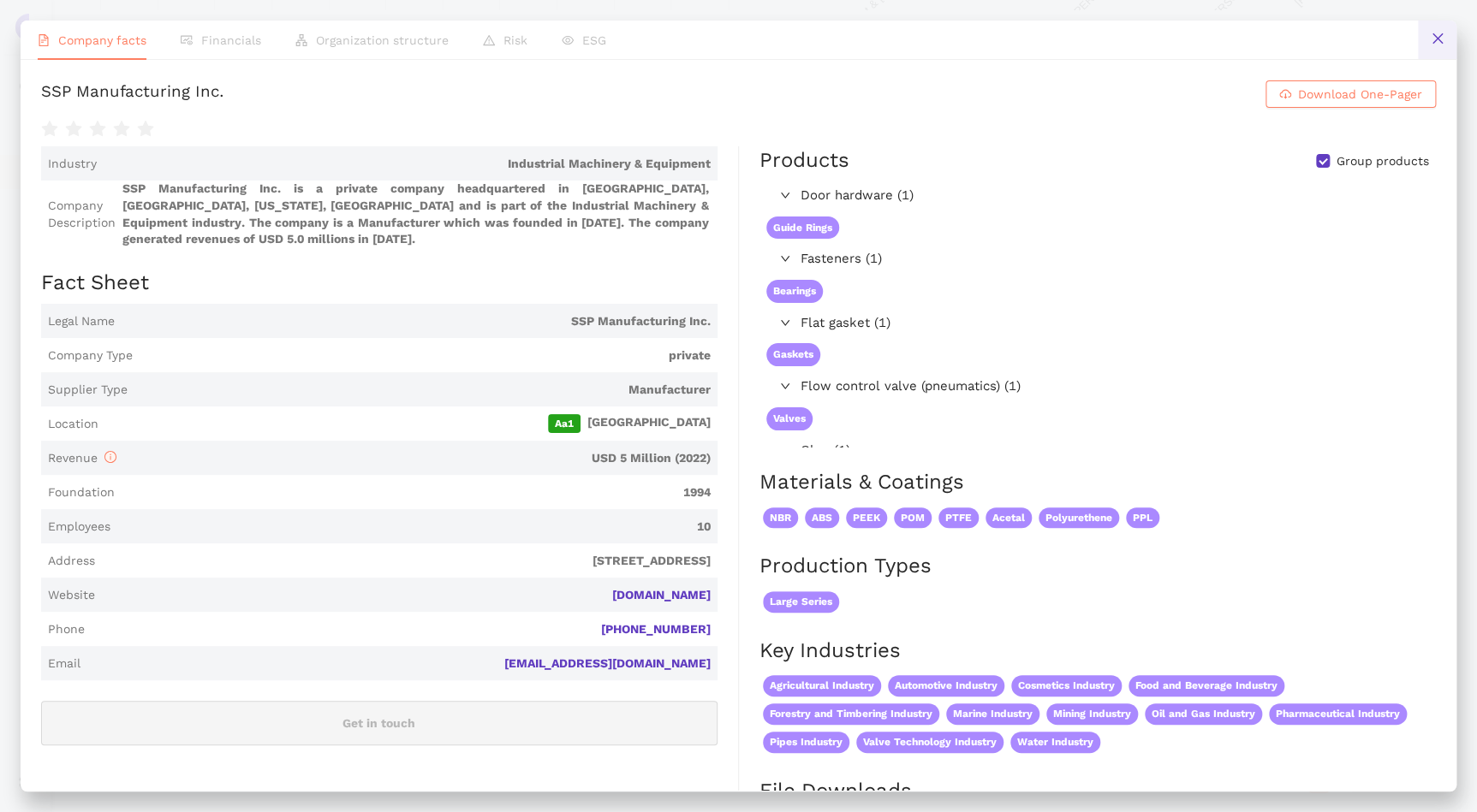
click at [1437, 41] on icon "close" at bounding box center [1437, 38] width 13 height 13
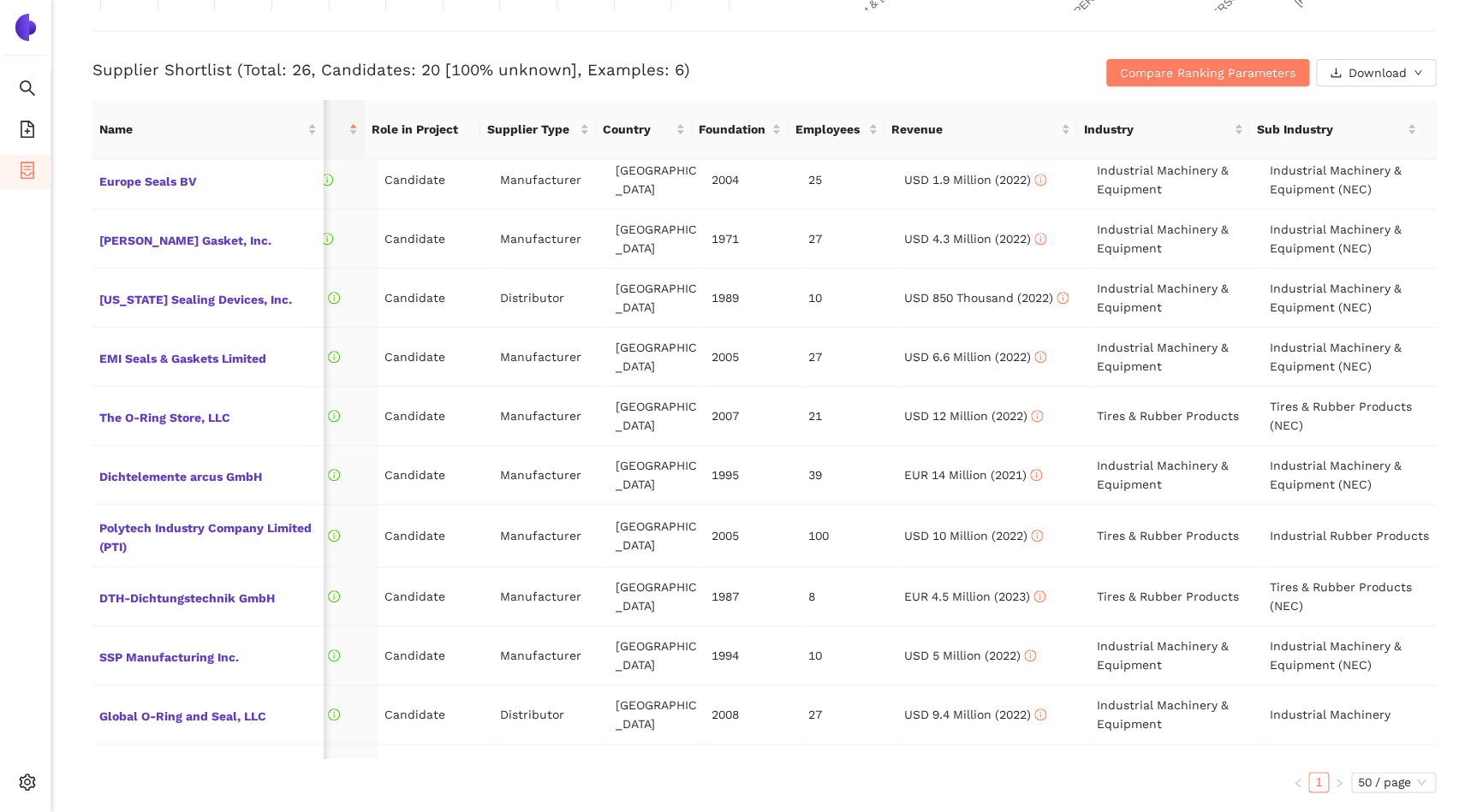
scroll to position [466, 239]
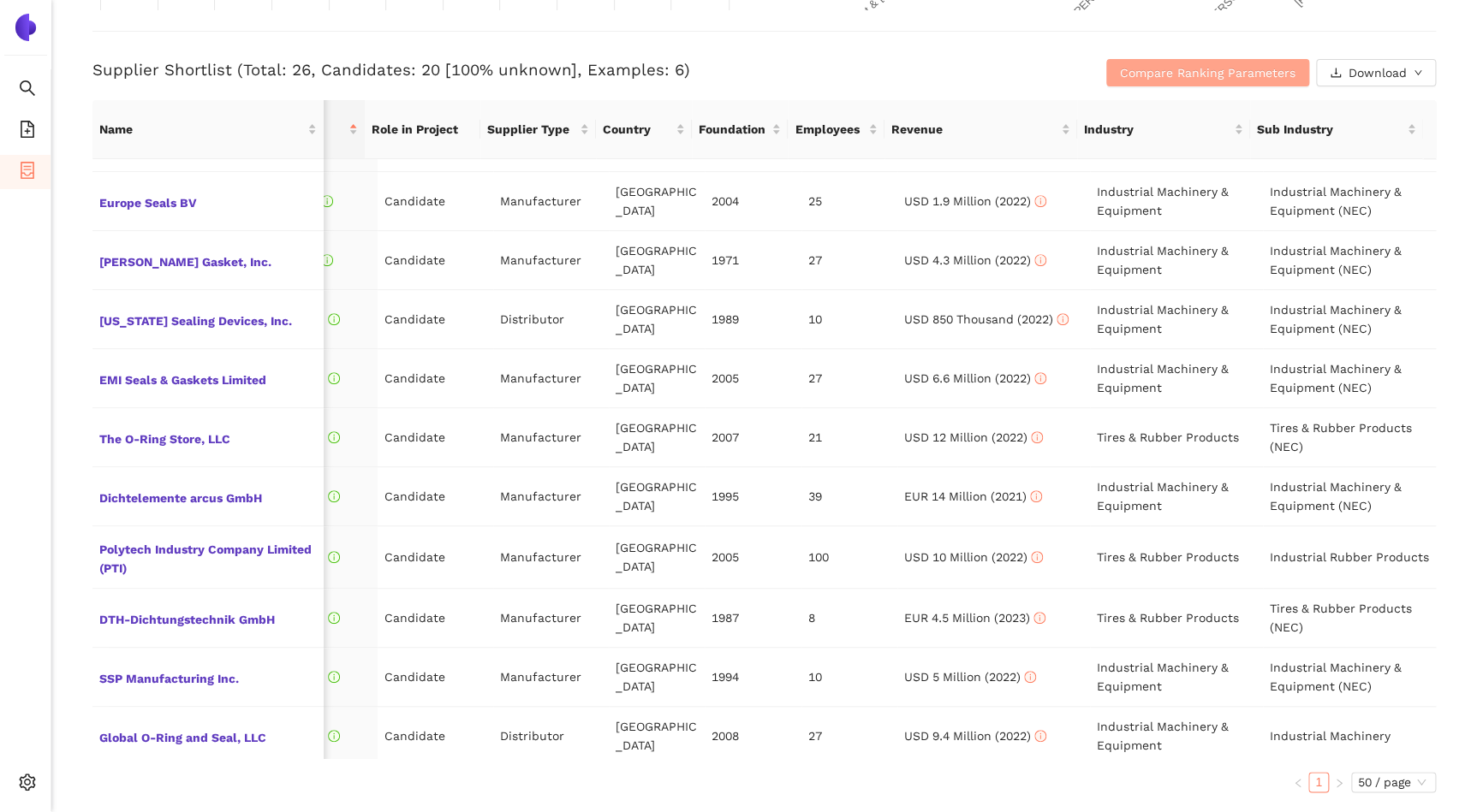
click at [1236, 68] on span "Compare Ranking Parameters" at bounding box center [1208, 73] width 175 height 19
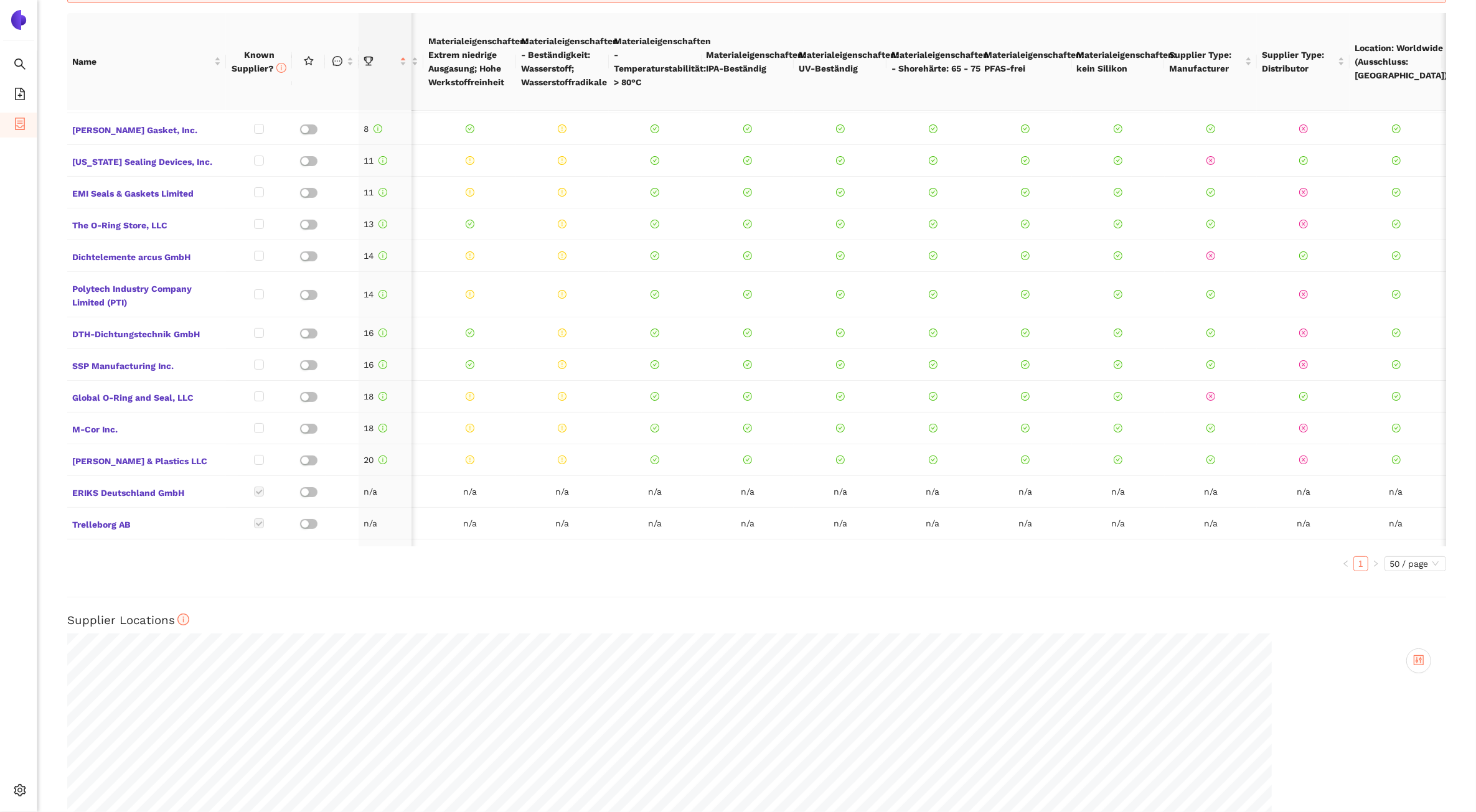
scroll to position [0, 0]
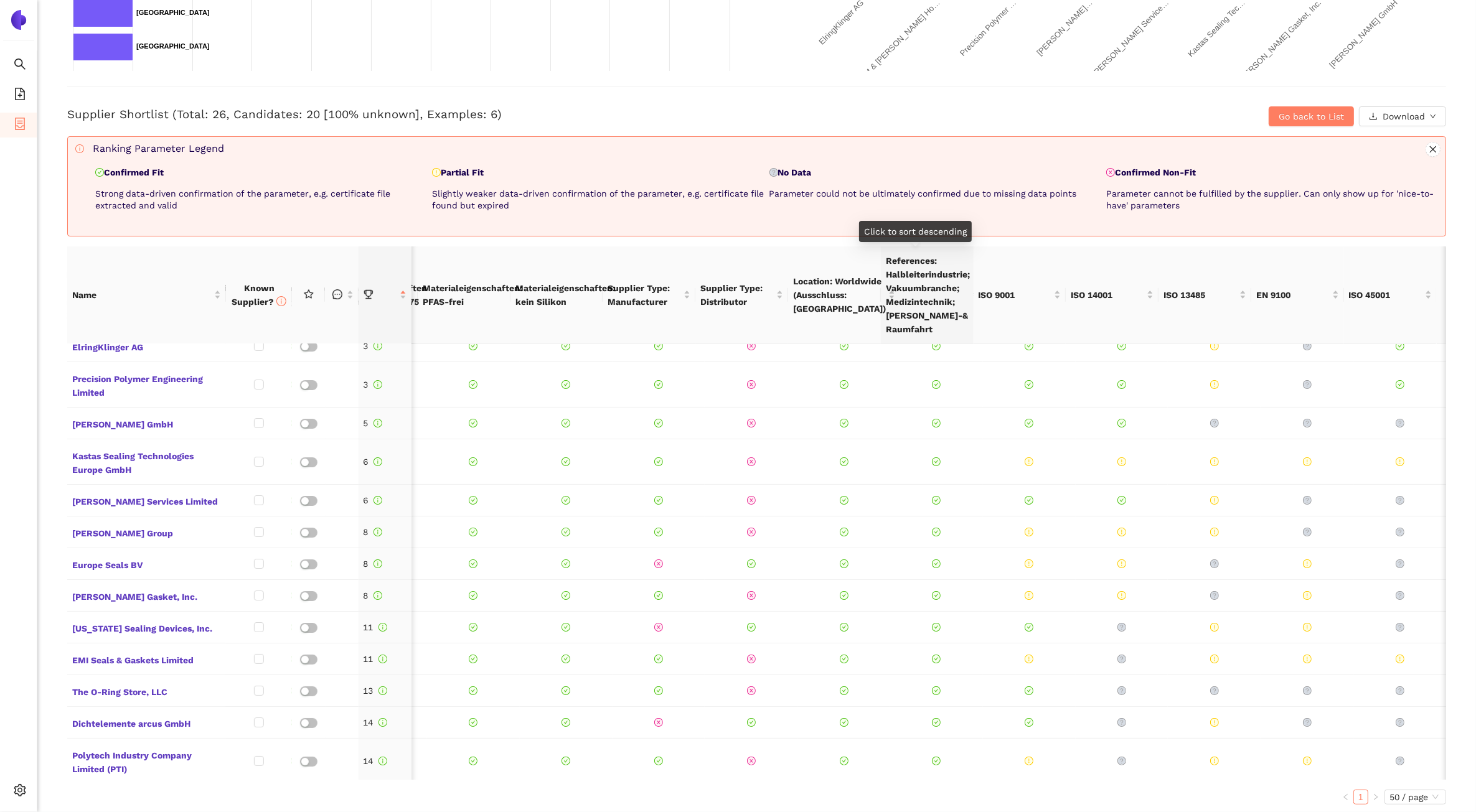
click at [922, 293] on span "References: Halbleiterindustrie; Vakuumbranche; Medizintechnik; [PERSON_NAME]-&…" at bounding box center [927, 295] width 84 height 82
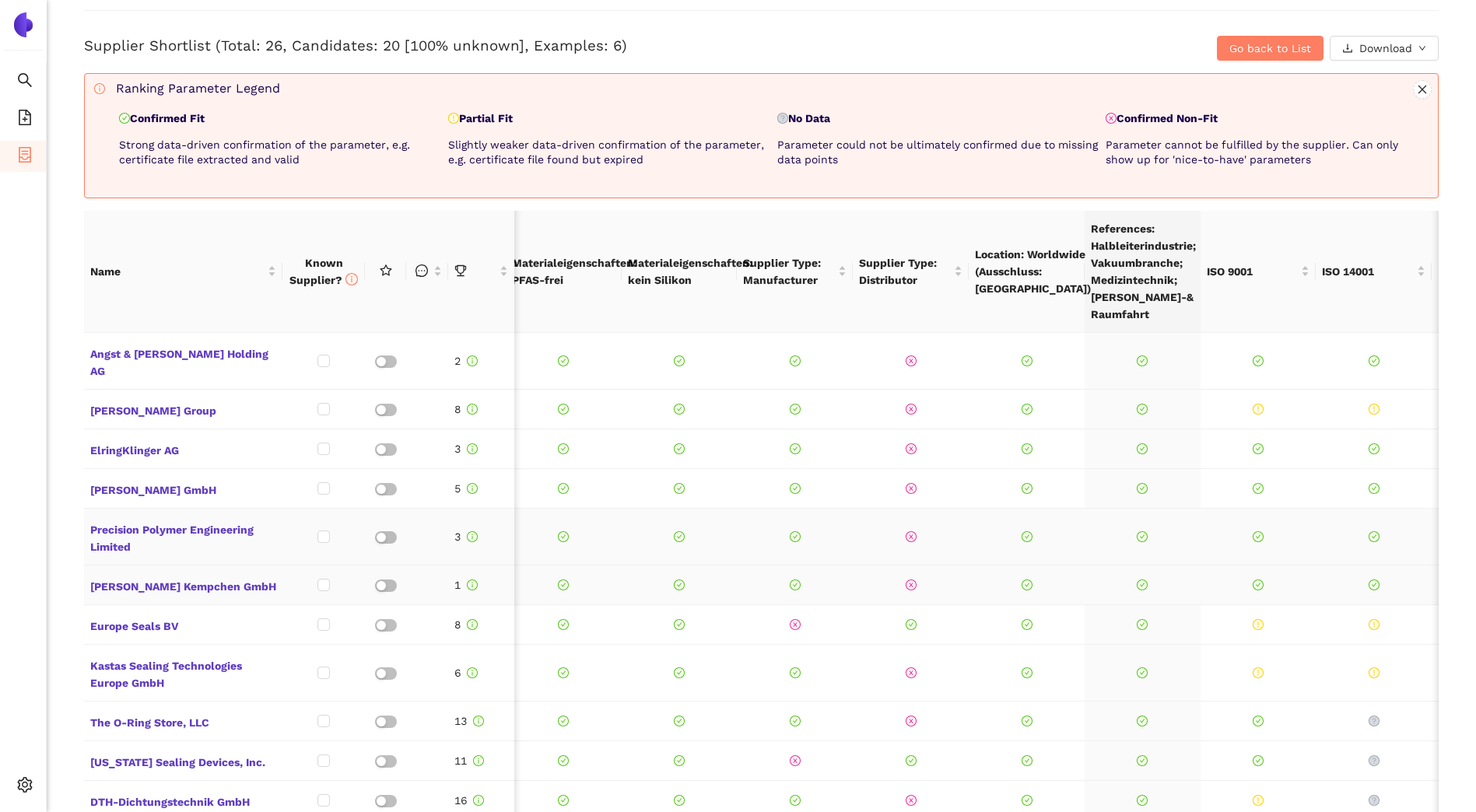
drag, startPoint x: 727, startPoint y: 492, endPoint x: 719, endPoint y: 494, distance: 8.2
click at [719, 509] on td at bounding box center [679, 537] width 116 height 57
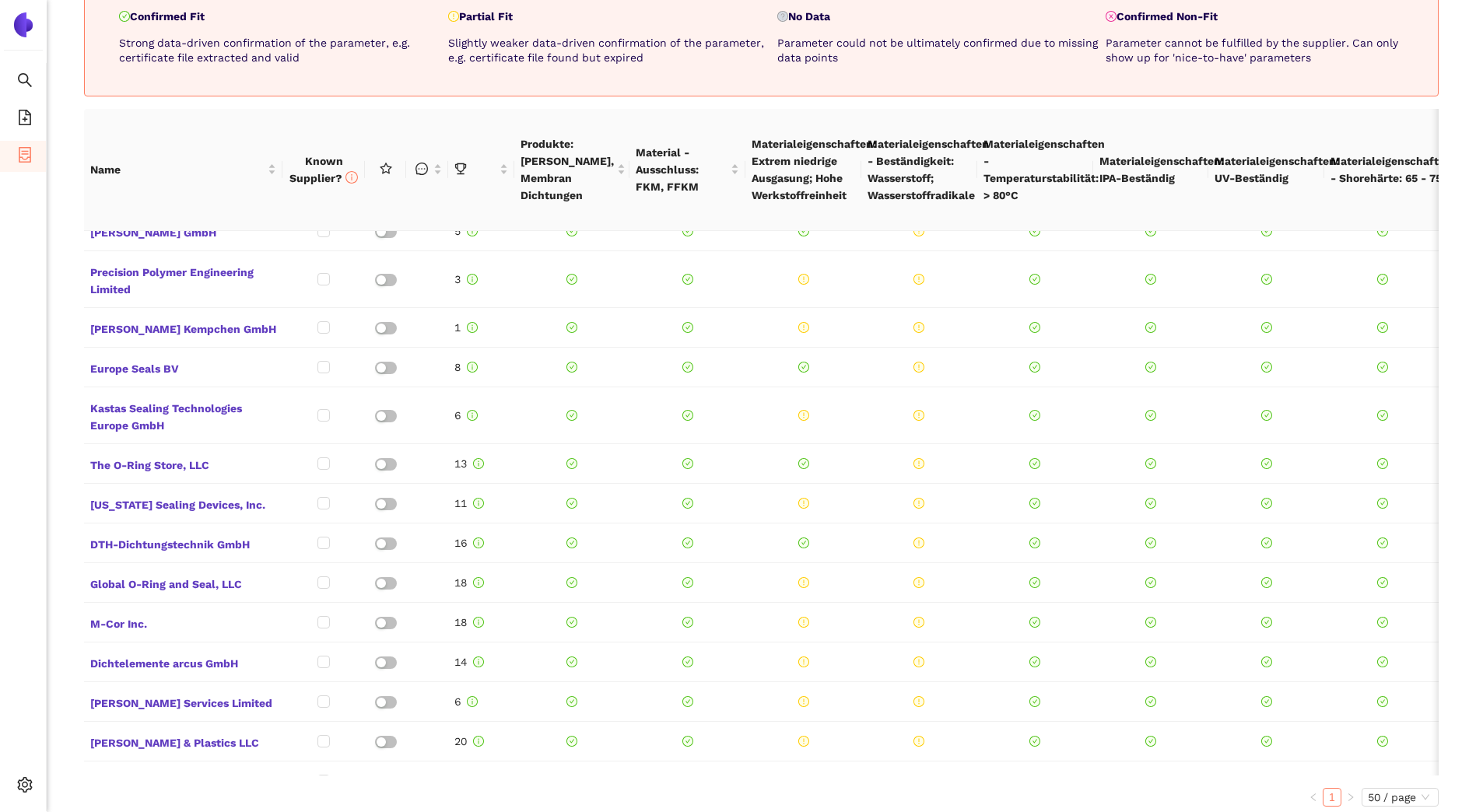
scroll to position [718, 0]
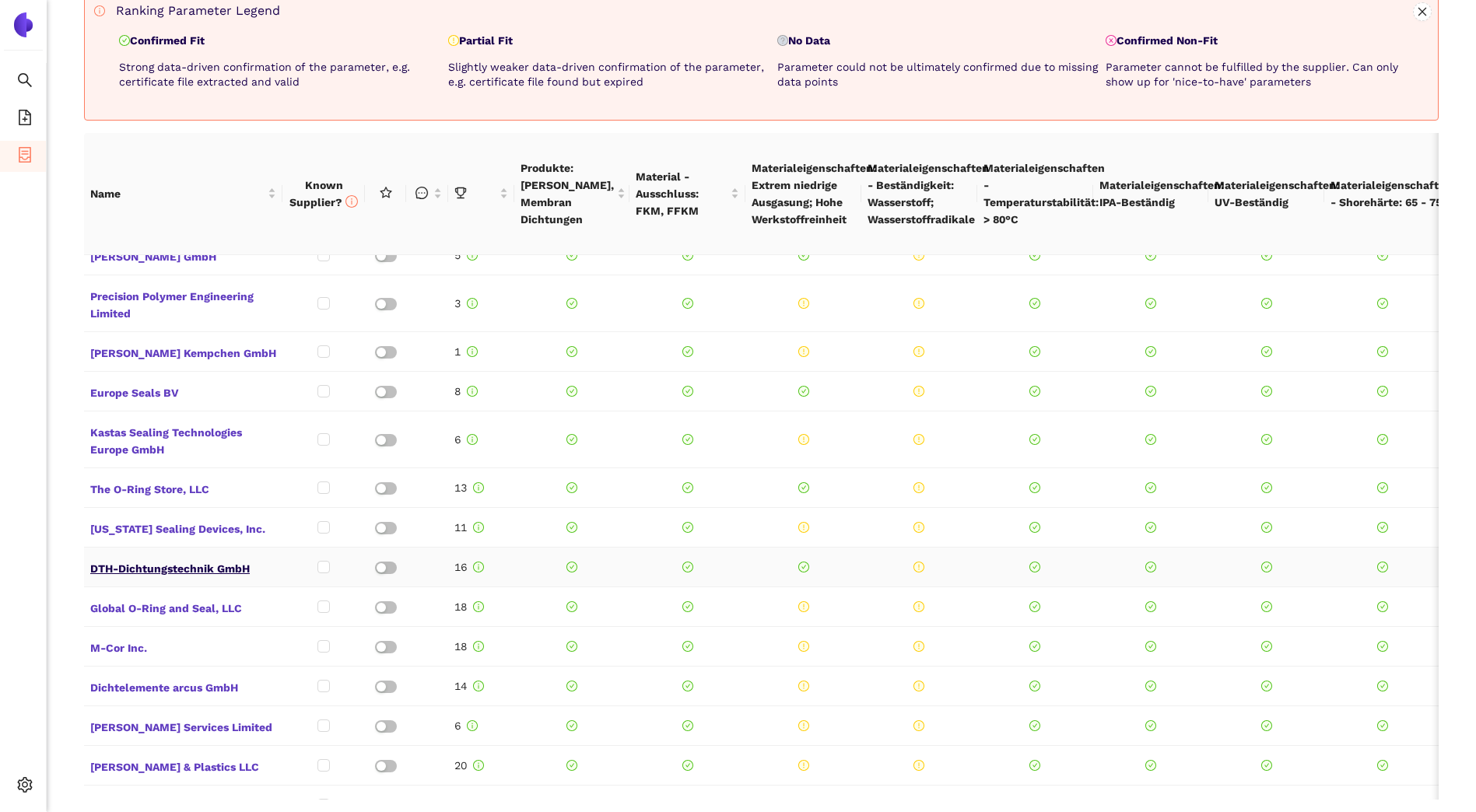
drag, startPoint x: 157, startPoint y: 538, endPoint x: 129, endPoint y: 533, distance: 28.4
click at [129, 557] on span "DTH-Dichtungstechnik GmbH" at bounding box center [182, 567] width 186 height 20
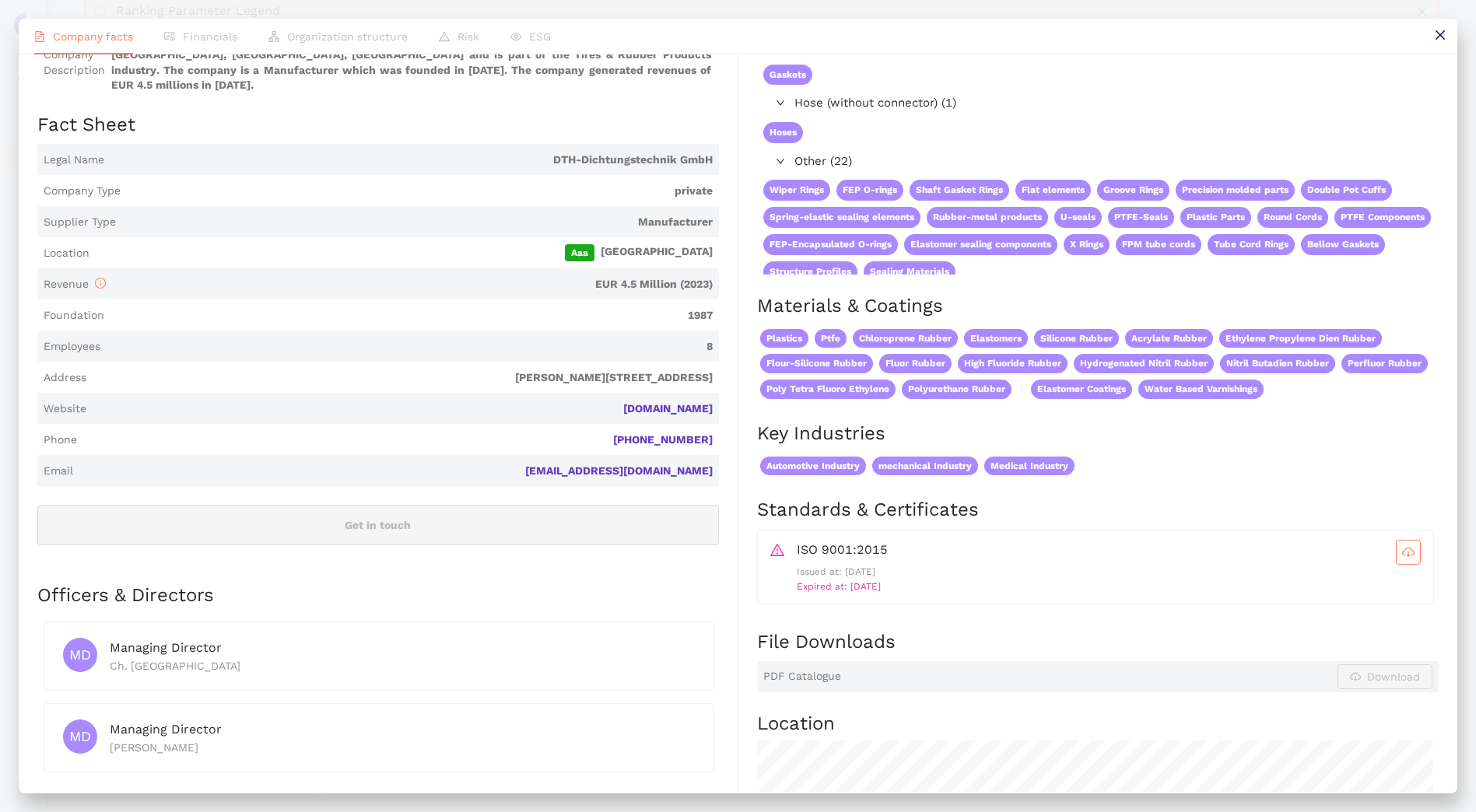
scroll to position [156, 0]
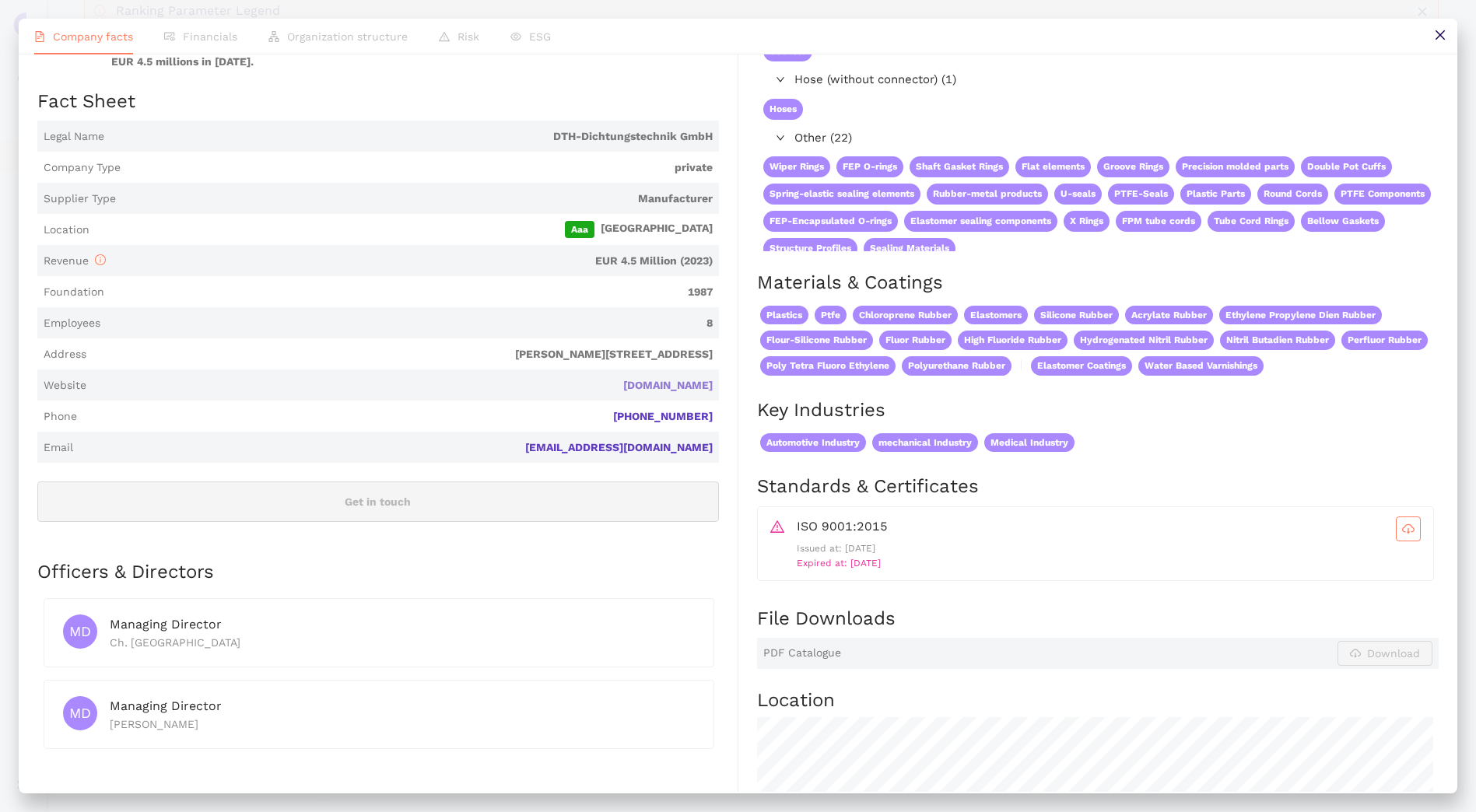
click at [0, 0] on link "[DOMAIN_NAME]" at bounding box center [0, 0] width 0 height 0
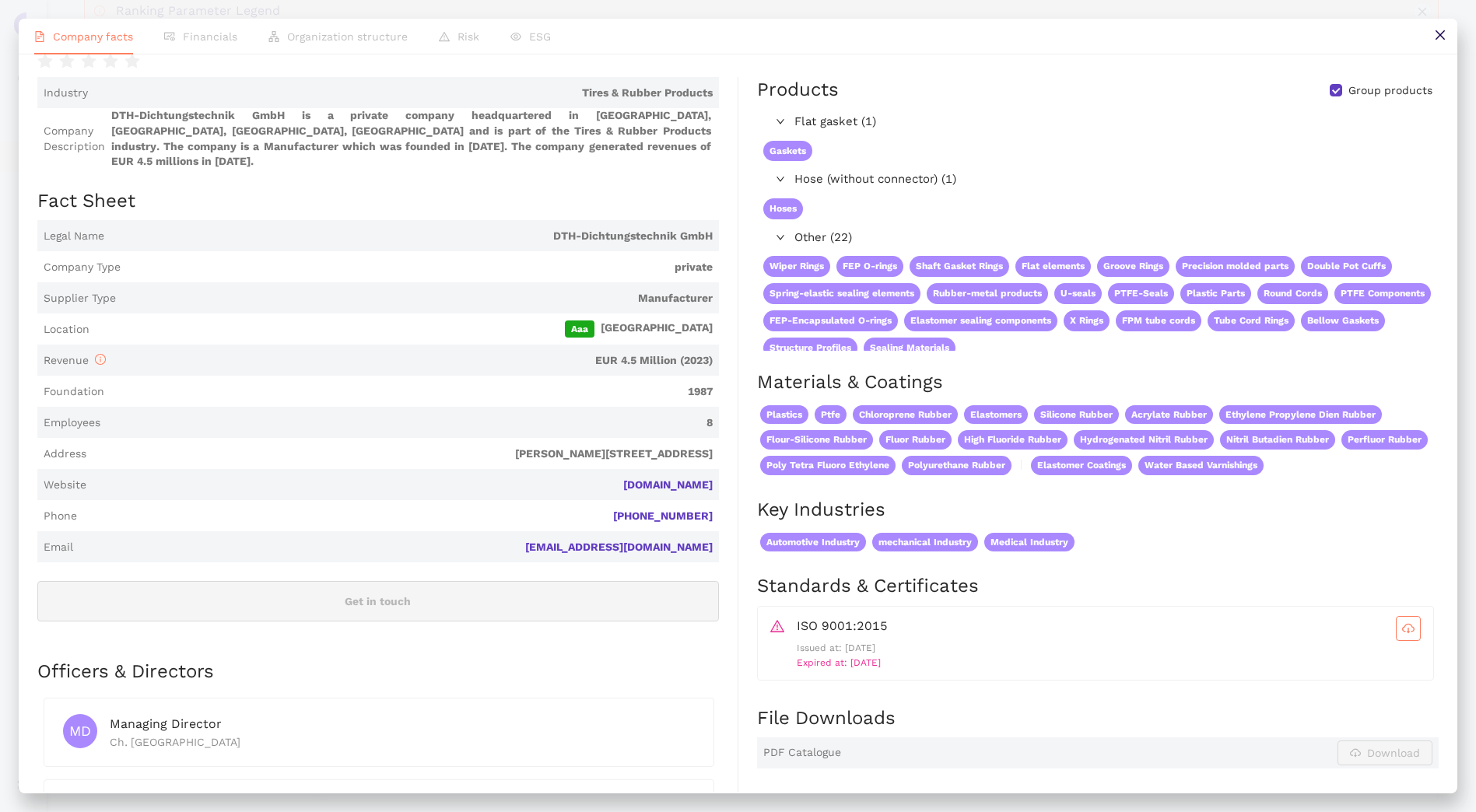
scroll to position [0, 0]
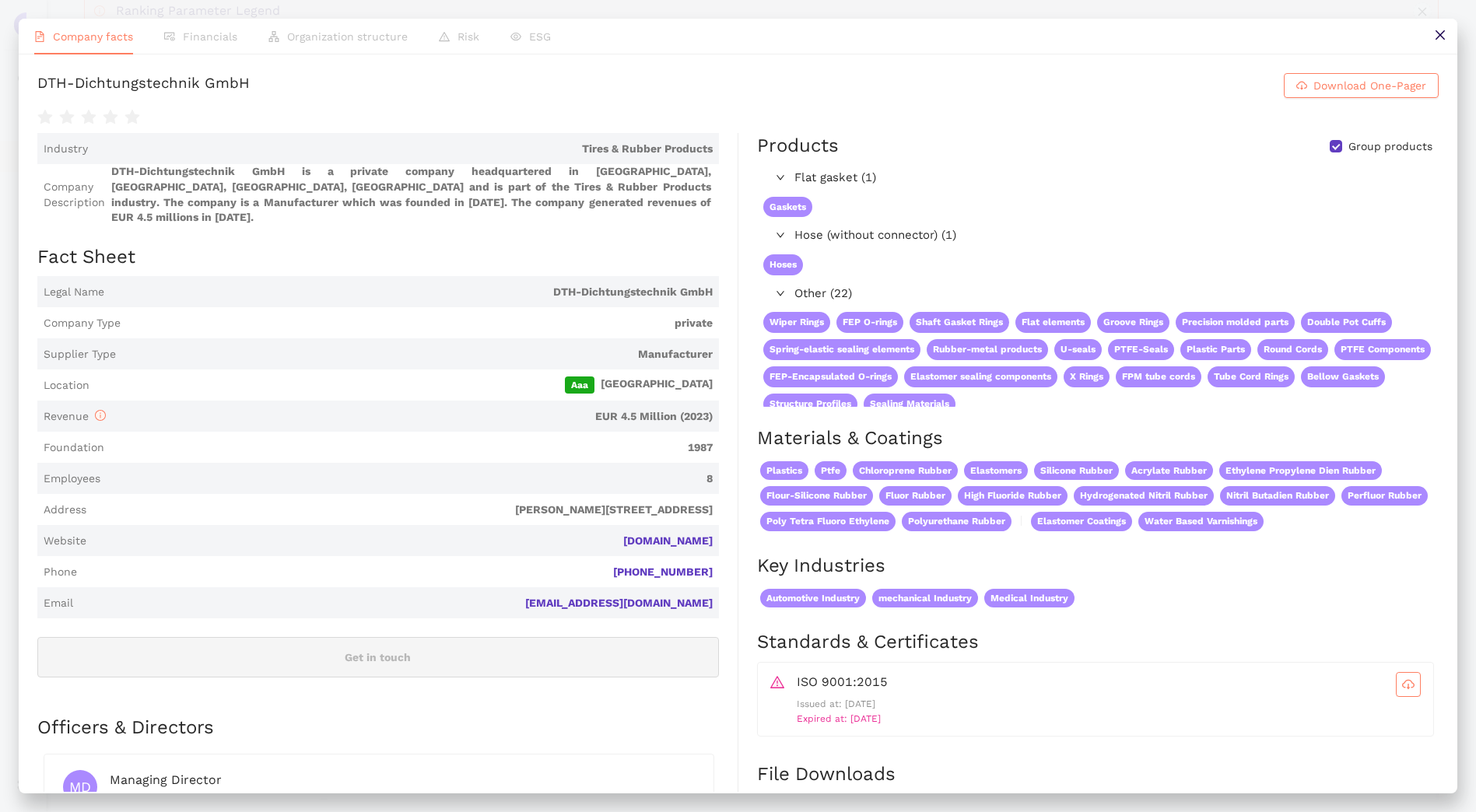
click at [1447, 42] on button at bounding box center [1440, 36] width 35 height 35
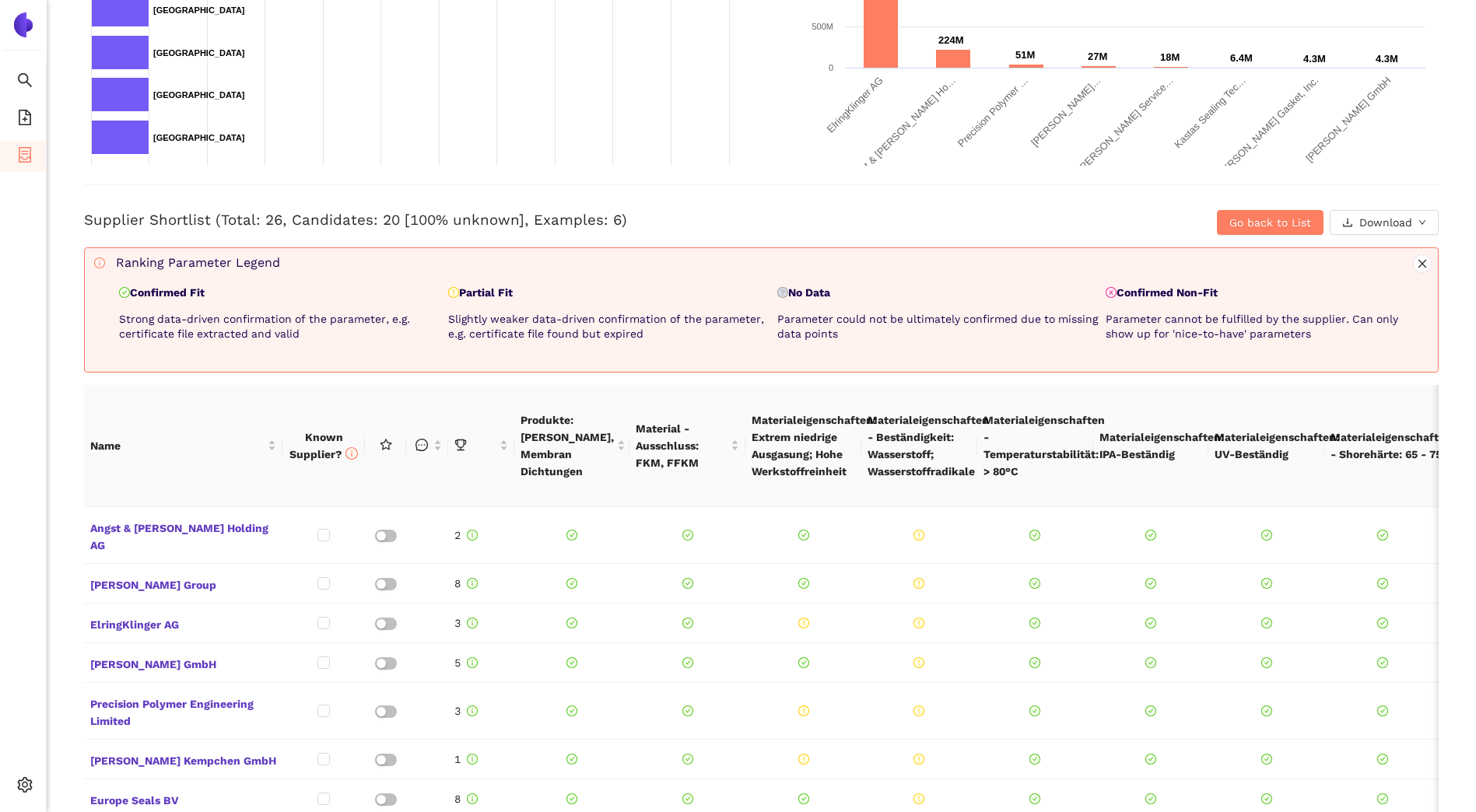
scroll to position [252, 0]
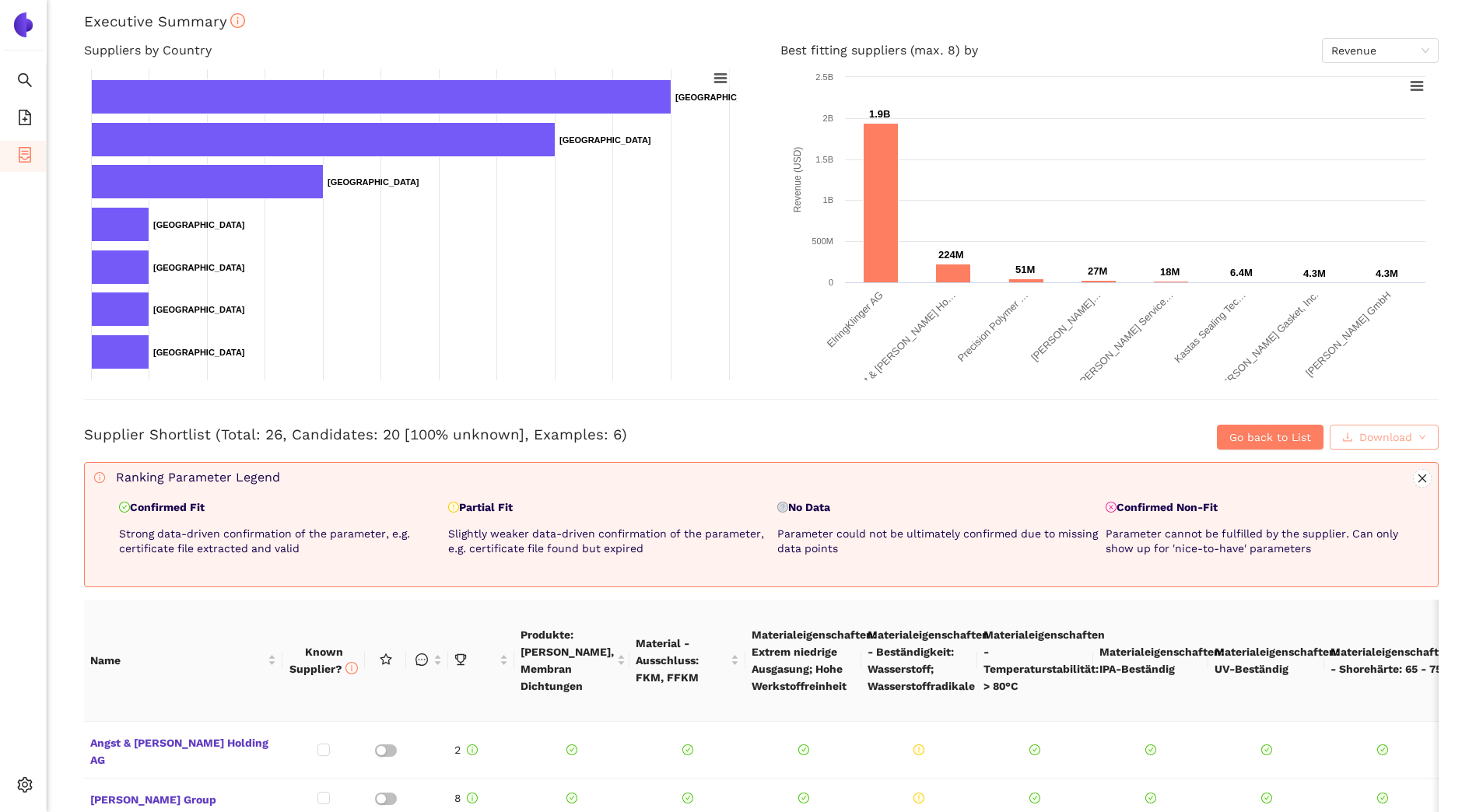
click at [1362, 439] on span "Download" at bounding box center [1386, 437] width 53 height 17
click at [1385, 510] on button "XLSX" at bounding box center [1360, 505] width 68 height 25
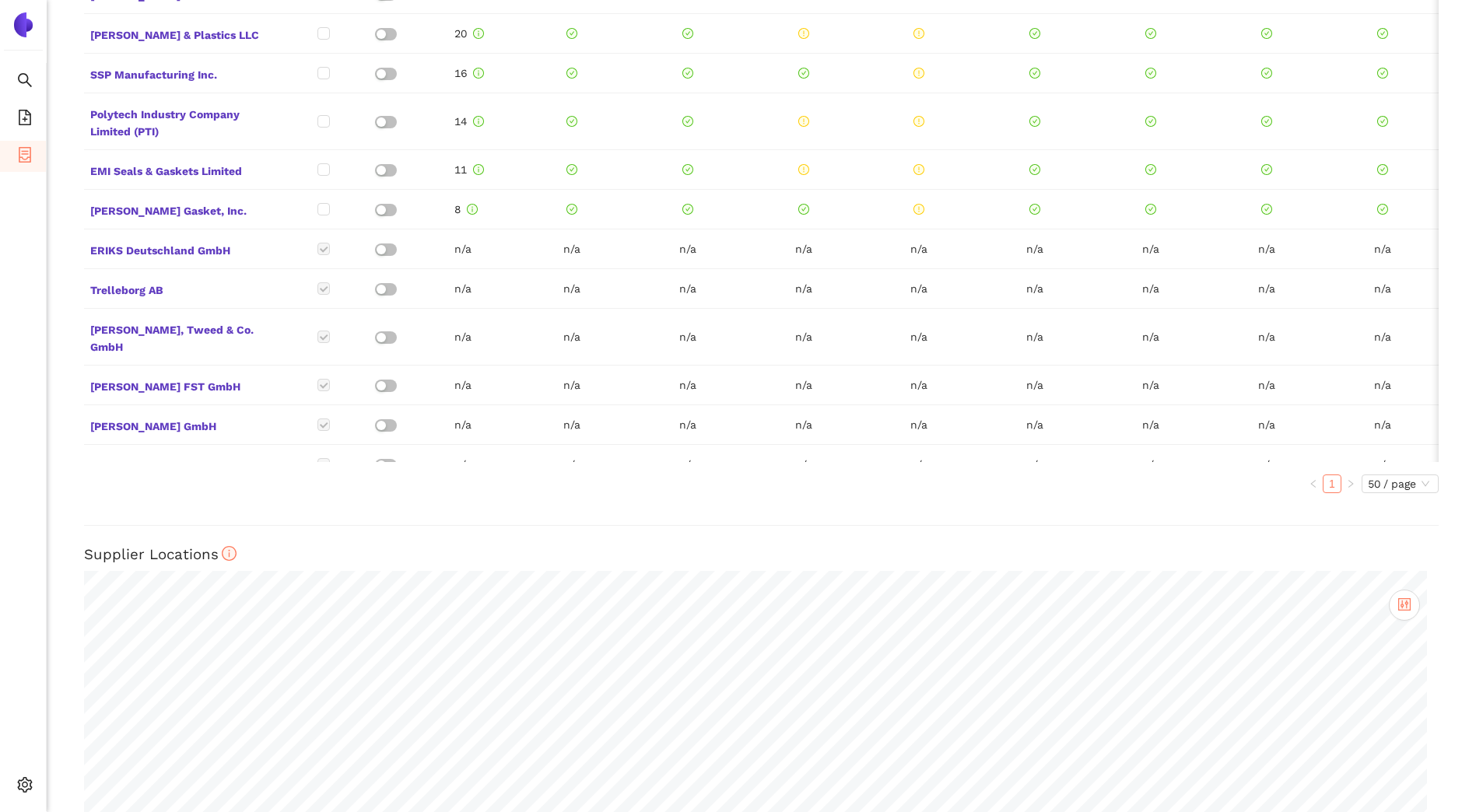
scroll to position [1134, 0]
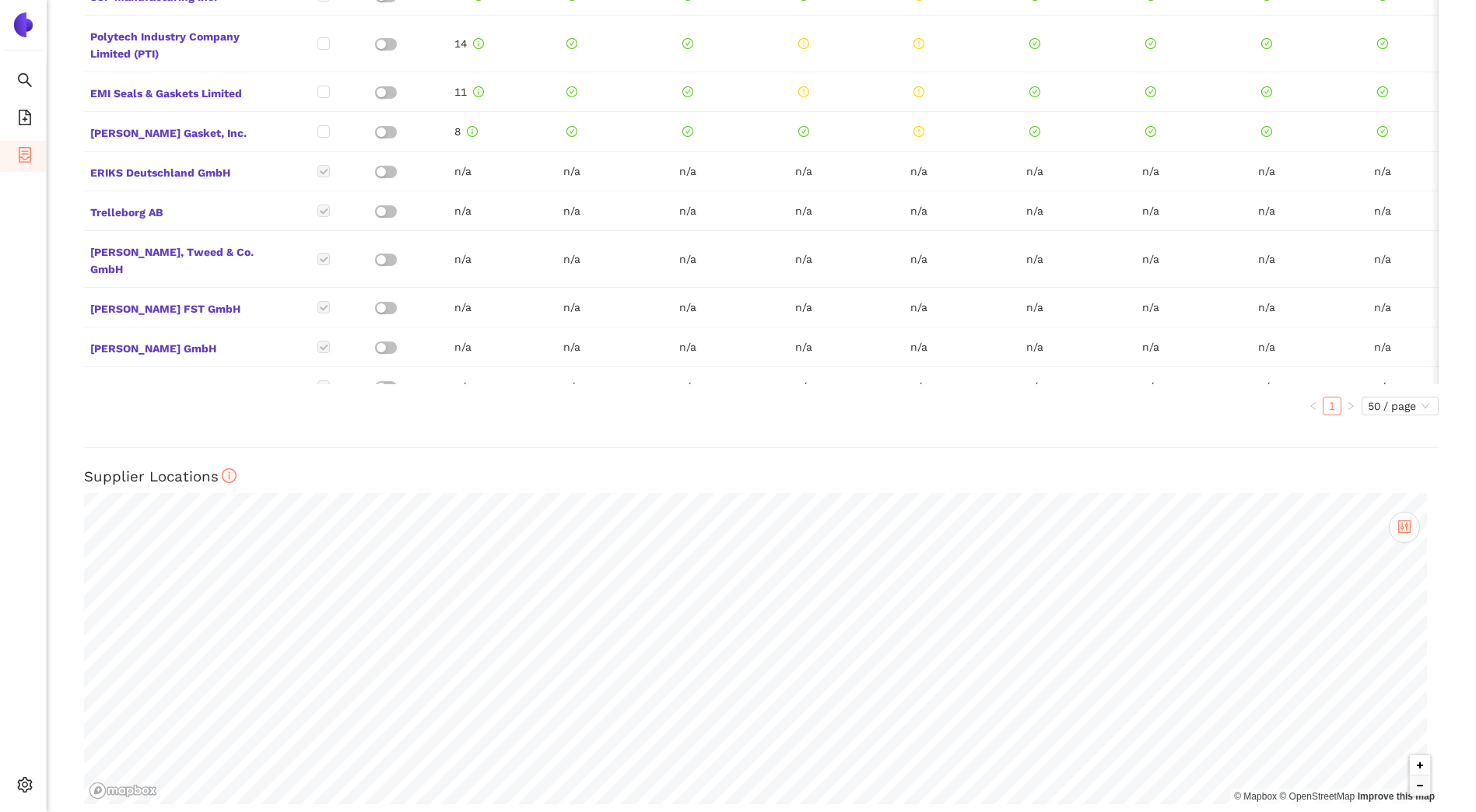
click at [1410, 756] on button "Zoom in" at bounding box center [1420, 765] width 20 height 20
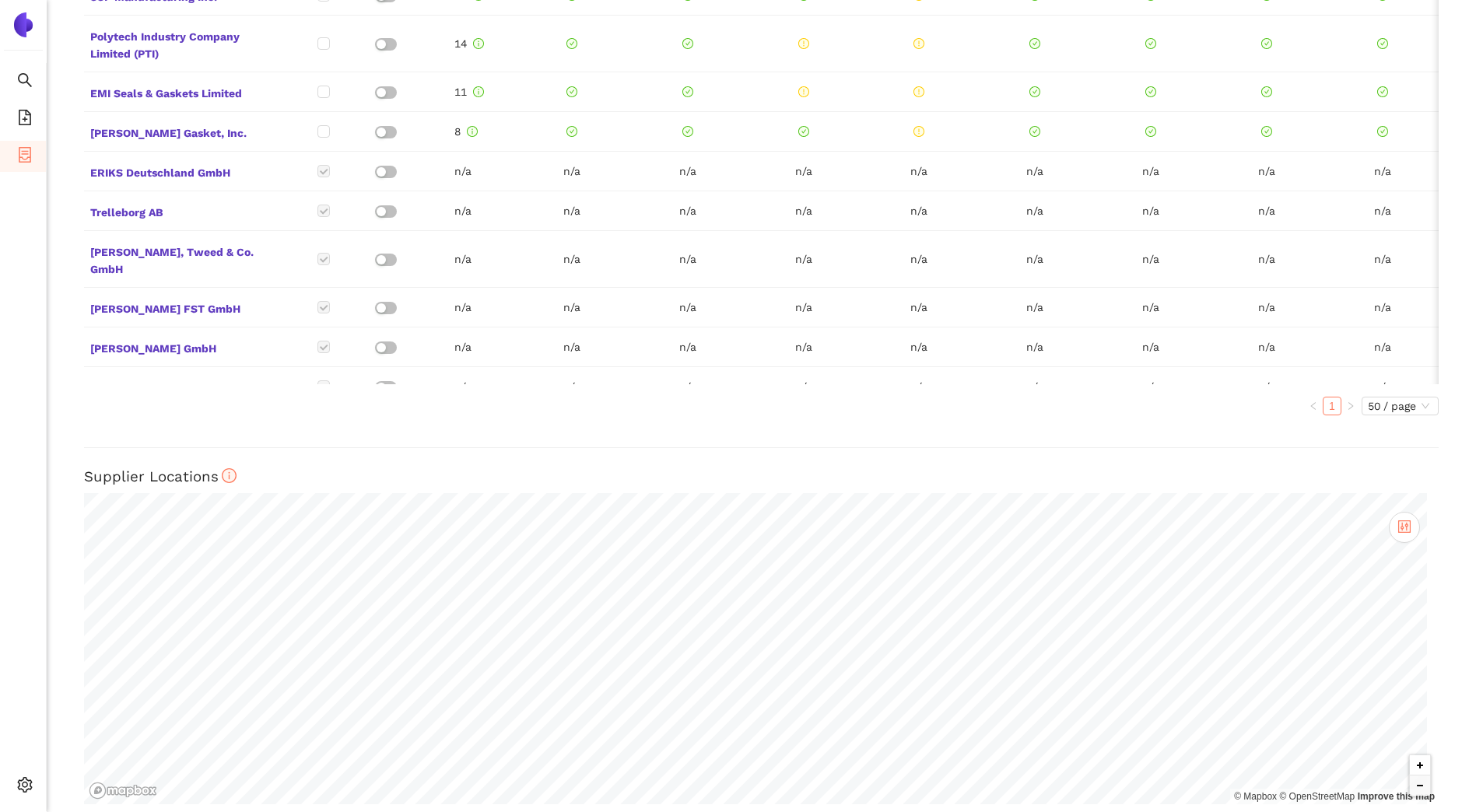
drag, startPoint x: 1409, startPoint y: 750, endPoint x: 1399, endPoint y: 748, distance: 10.2
click at [1410, 756] on button "Zoom in" at bounding box center [1420, 765] width 20 height 20
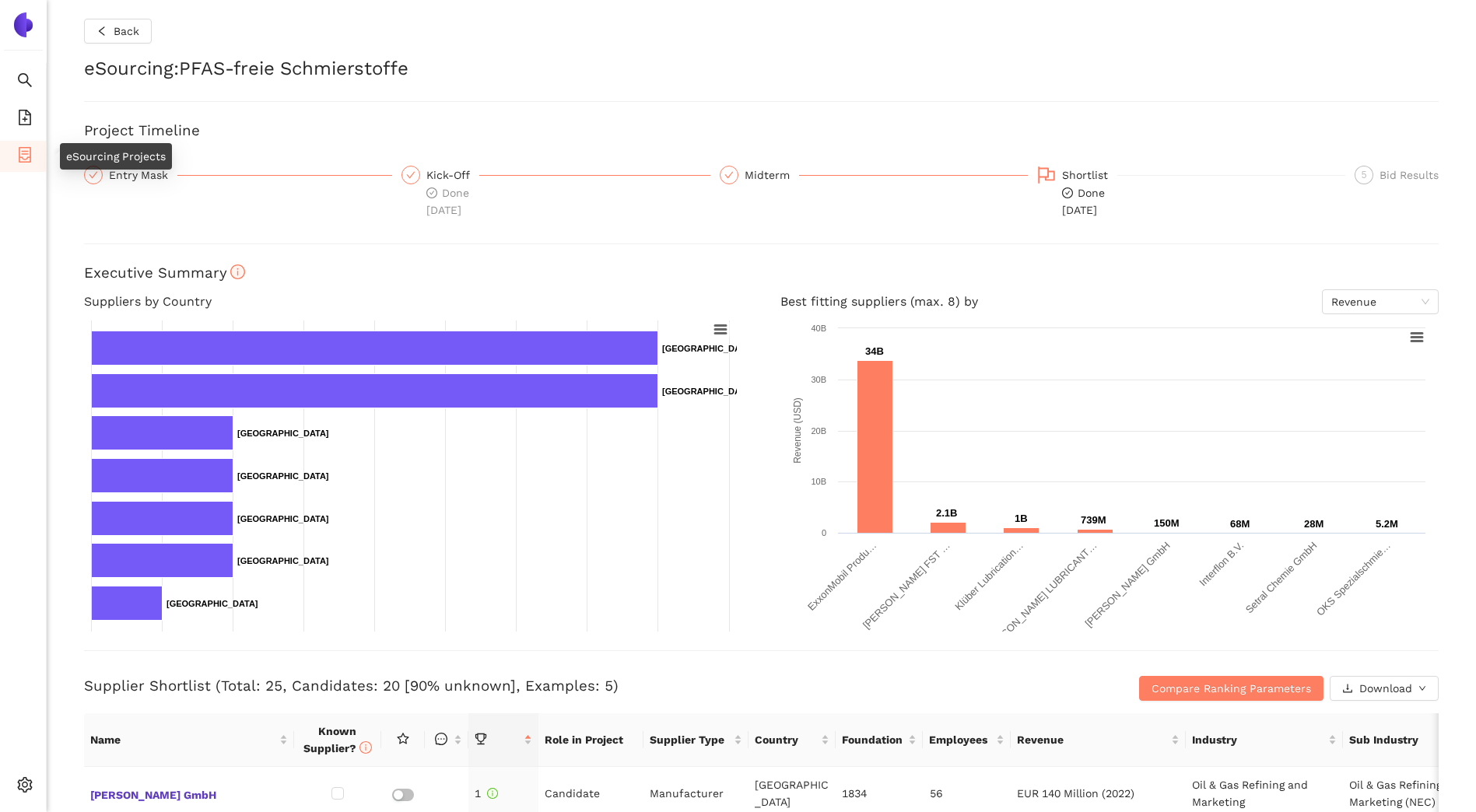
click at [19, 166] on span "container" at bounding box center [24, 157] width 15 height 31
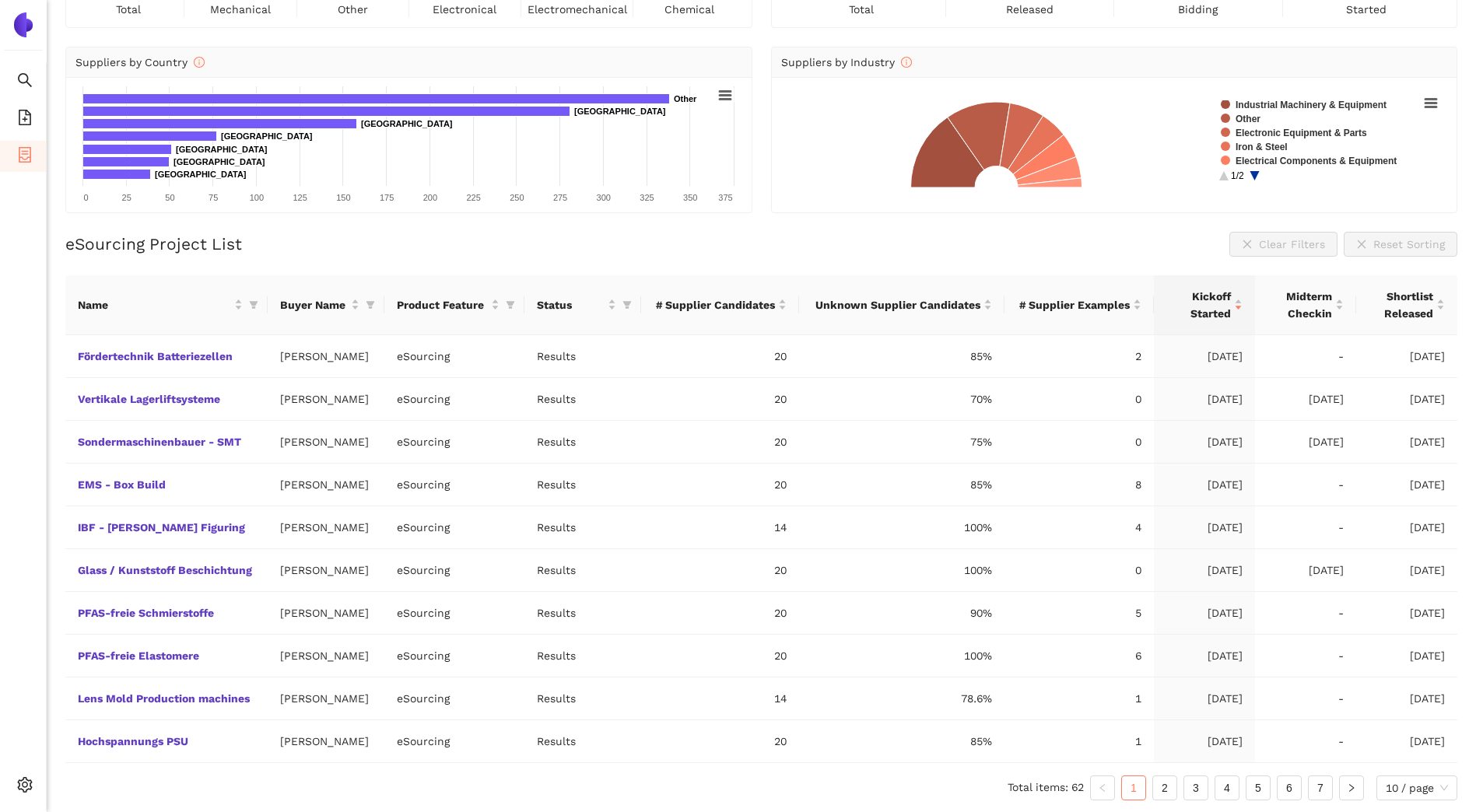
scroll to position [125, 0]
click at [0, 0] on link "PFAS-freie Elastomere" at bounding box center [0, 0] width 0 height 0
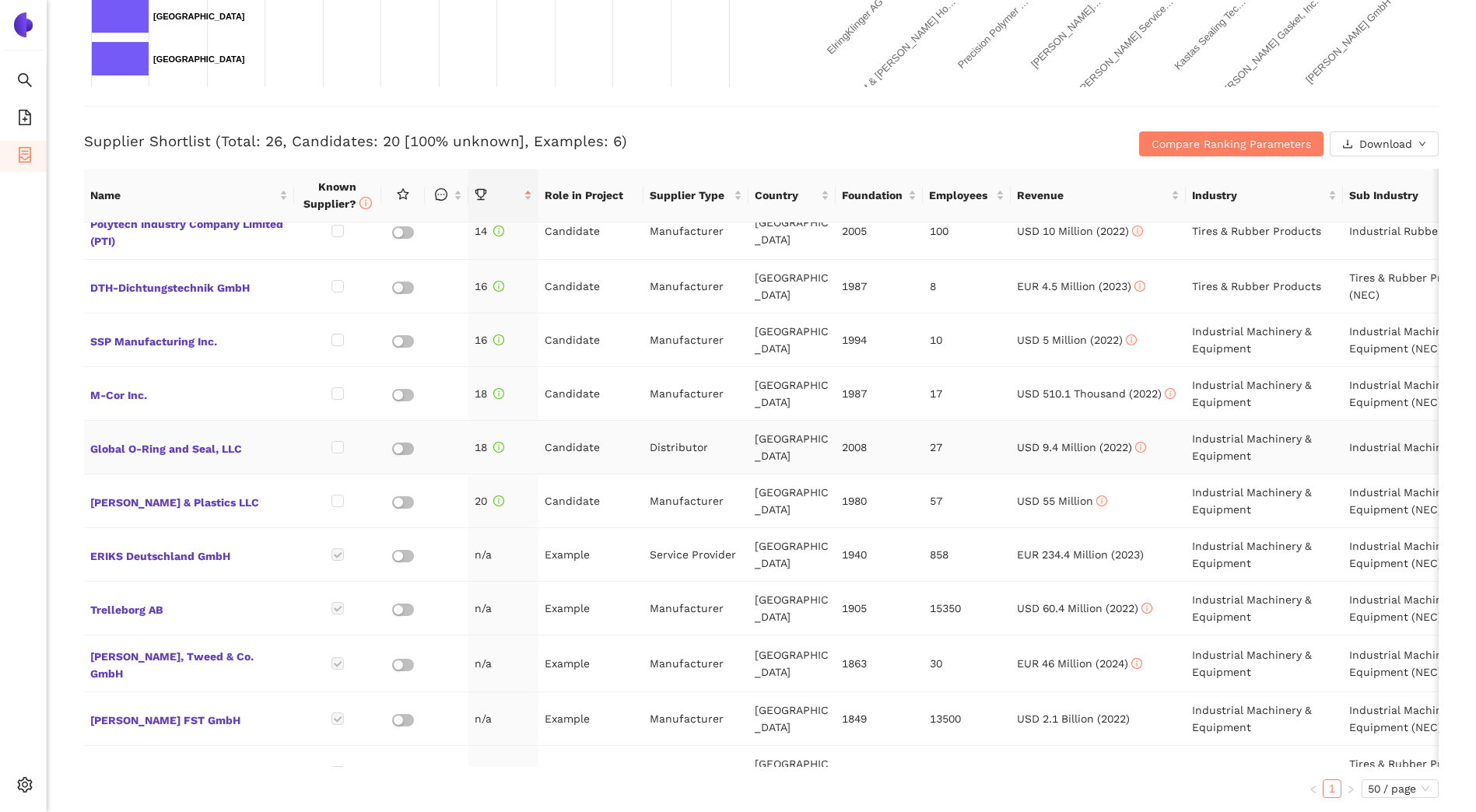
scroll to position [778, 0]
drag, startPoint x: 133, startPoint y: 395, endPoint x: 66, endPoint y: 417, distance: 70.5
click at [10, 420] on ul "Search eSourcing Templates eSourcing Projects Settings" at bounding box center [23, 437] width 47 height 748
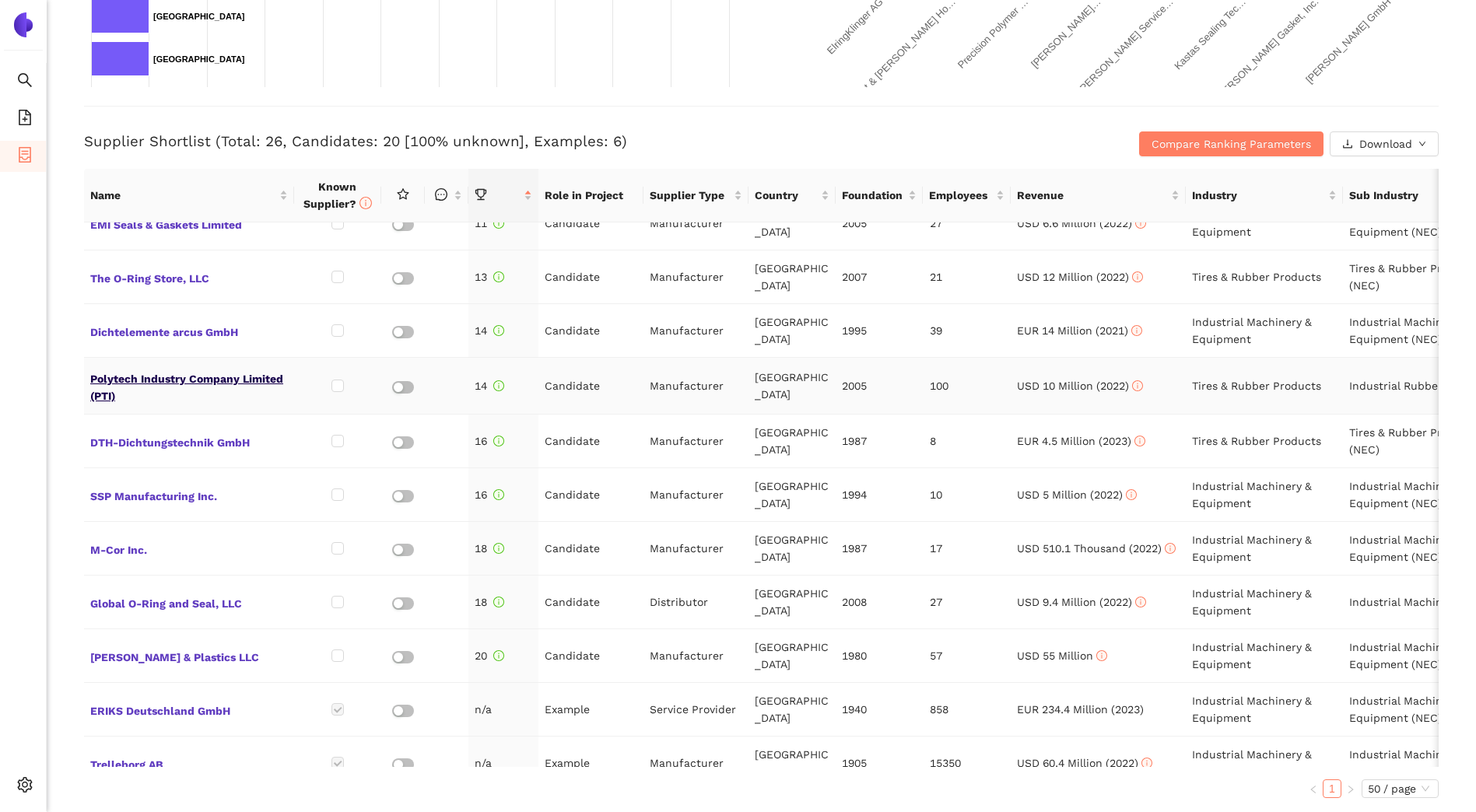
click at [176, 386] on span "Polytech Industry Company Limited (PTI)" at bounding box center [189, 386] width 198 height 37
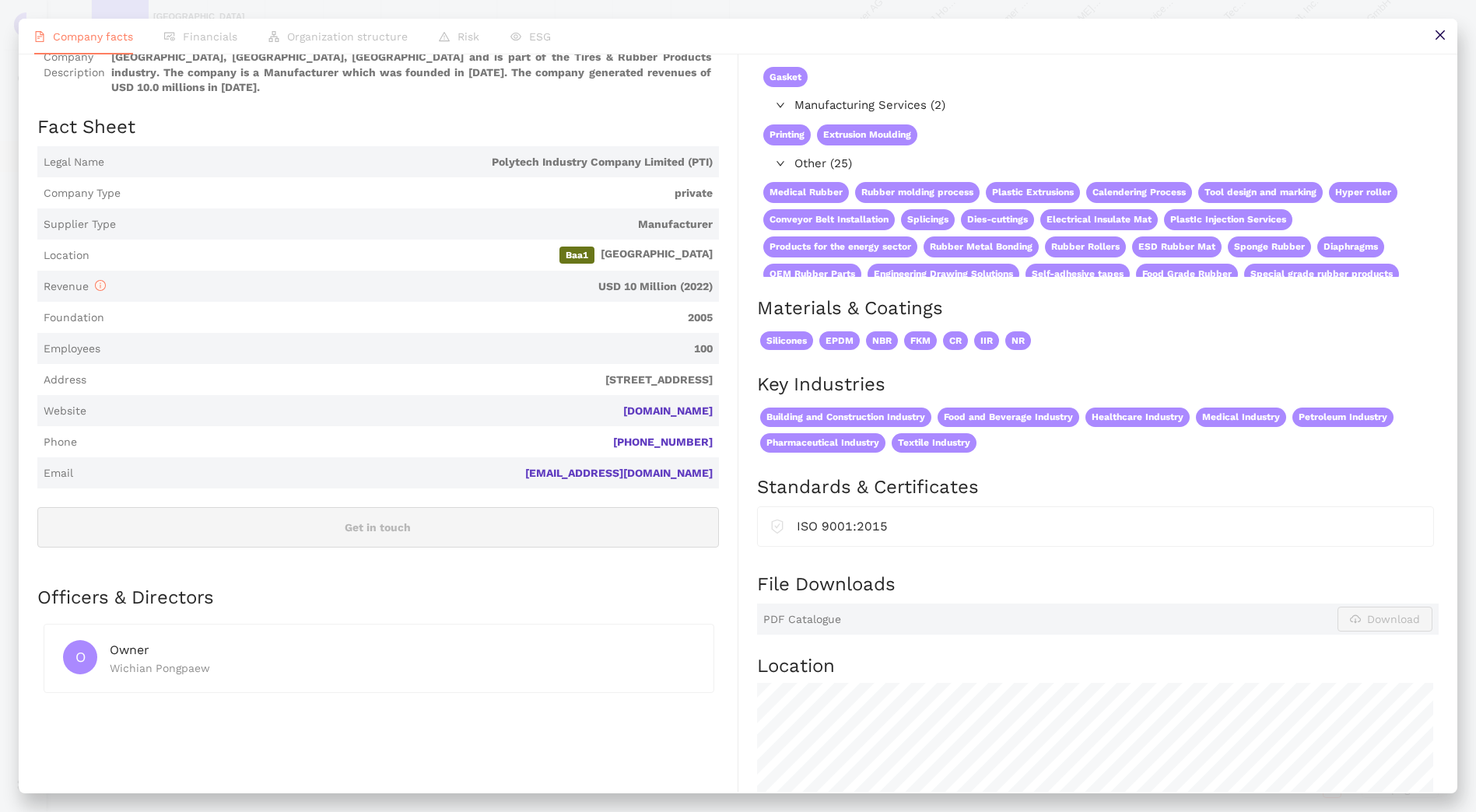
scroll to position [119, 0]
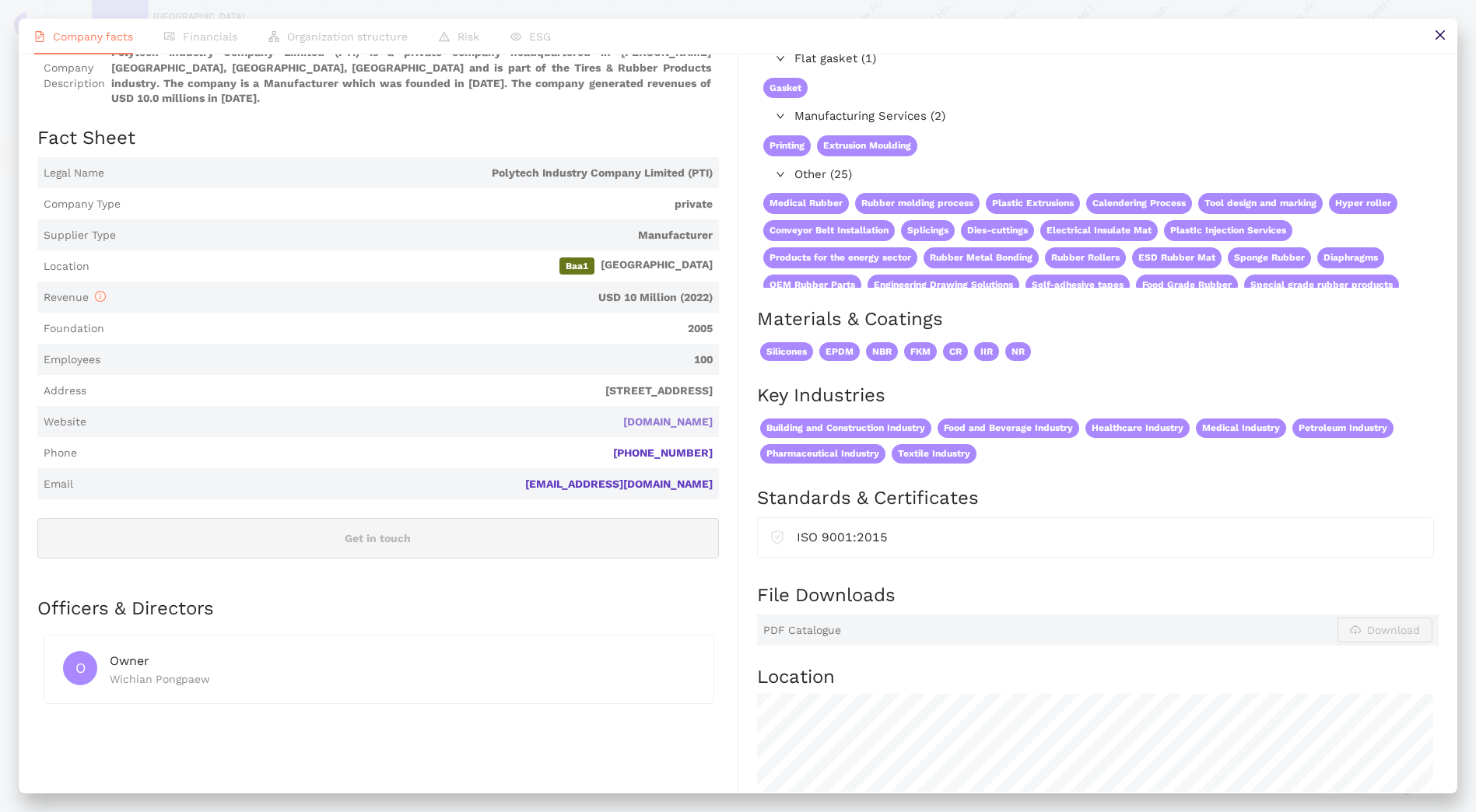
click at [0, 0] on link "polytechindustry.co.th" at bounding box center [0, 0] width 0 height 0
click at [1453, 29] on button at bounding box center [1440, 36] width 35 height 35
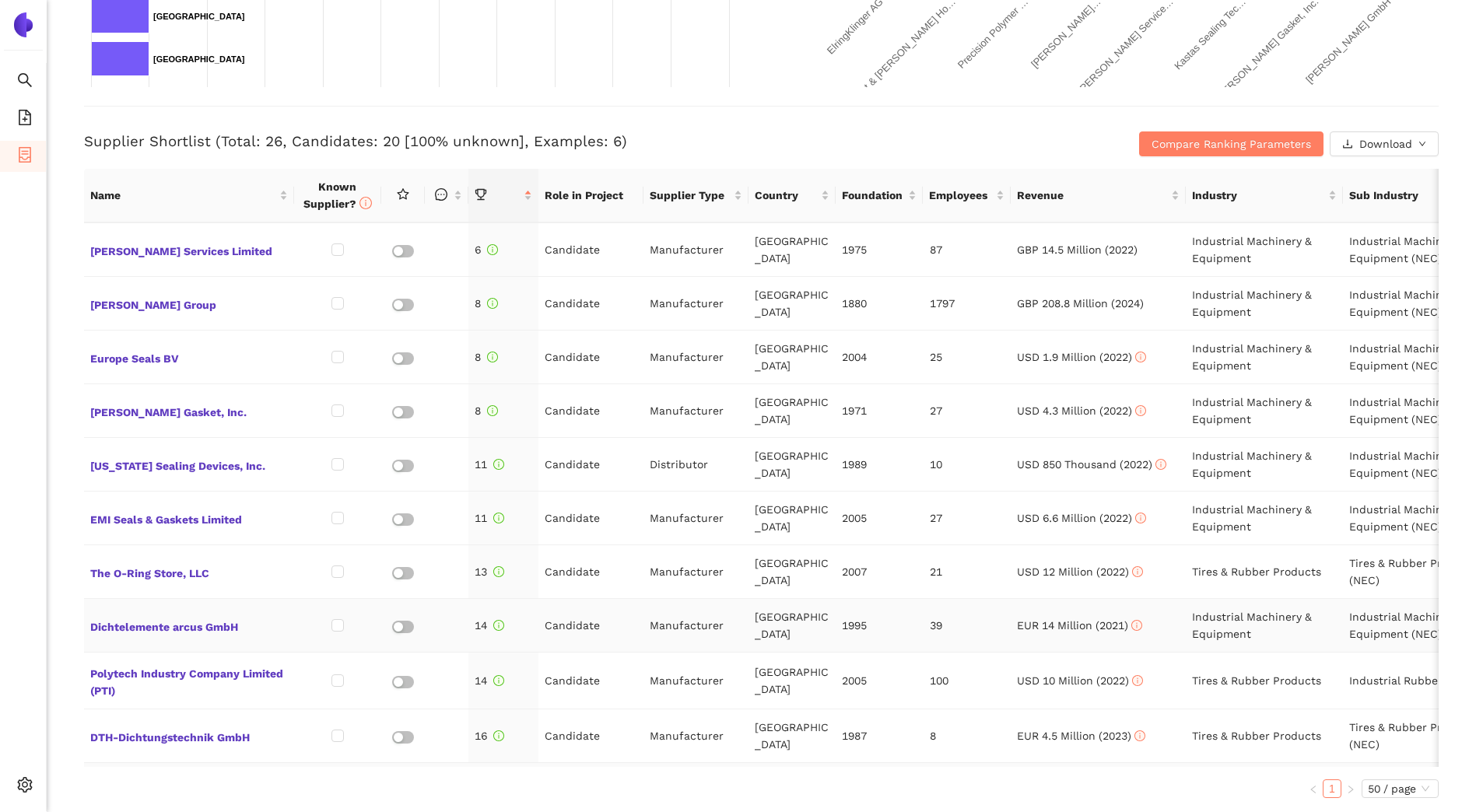
scroll to position [311, 0]
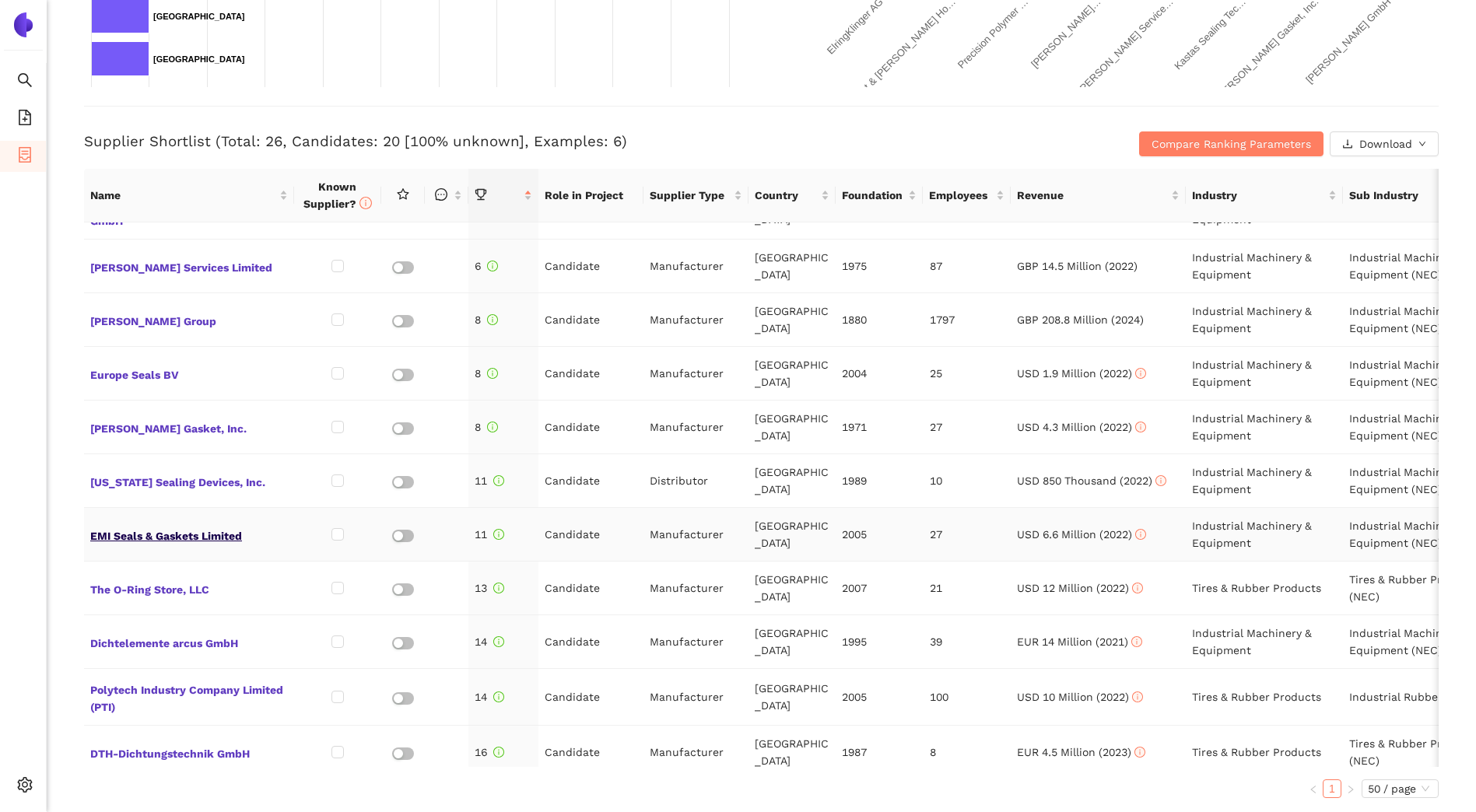
click at [225, 537] on span "EMI Seals & Gaskets Limited" at bounding box center [189, 534] width 198 height 20
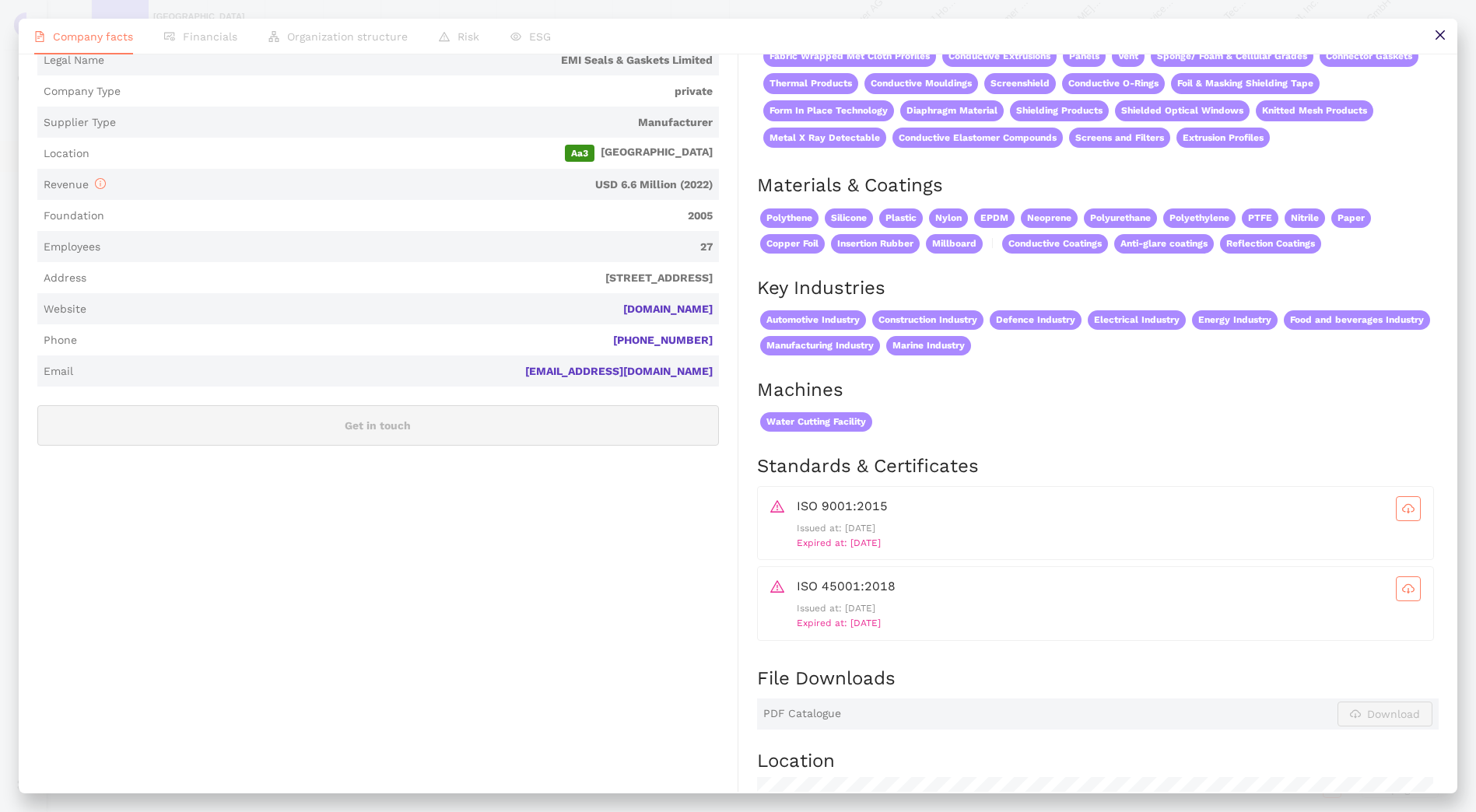
scroll to position [233, 0]
click at [1445, 39] on icon "close" at bounding box center [1440, 35] width 12 height 12
